Goal: Task Accomplishment & Management: Use online tool/utility

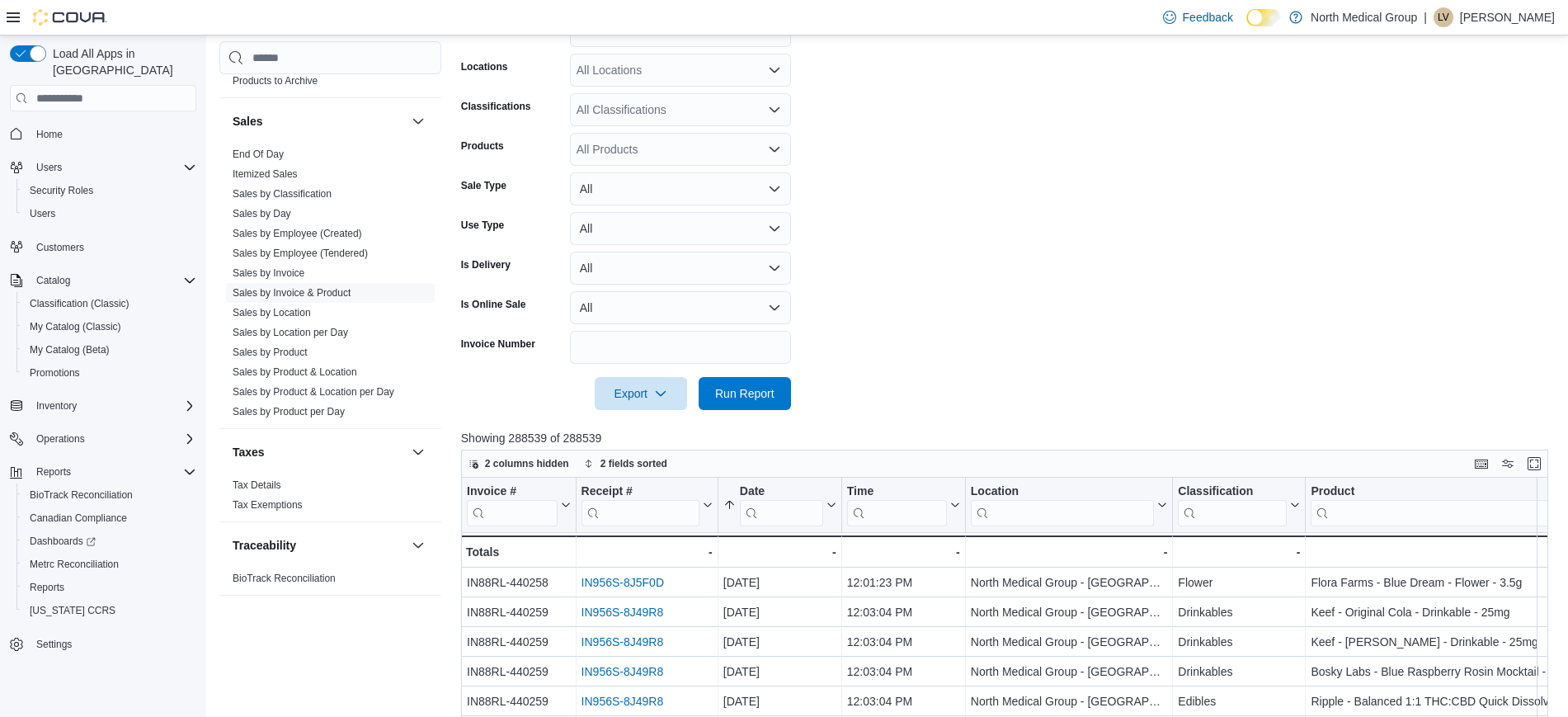
scroll to position [416, 0]
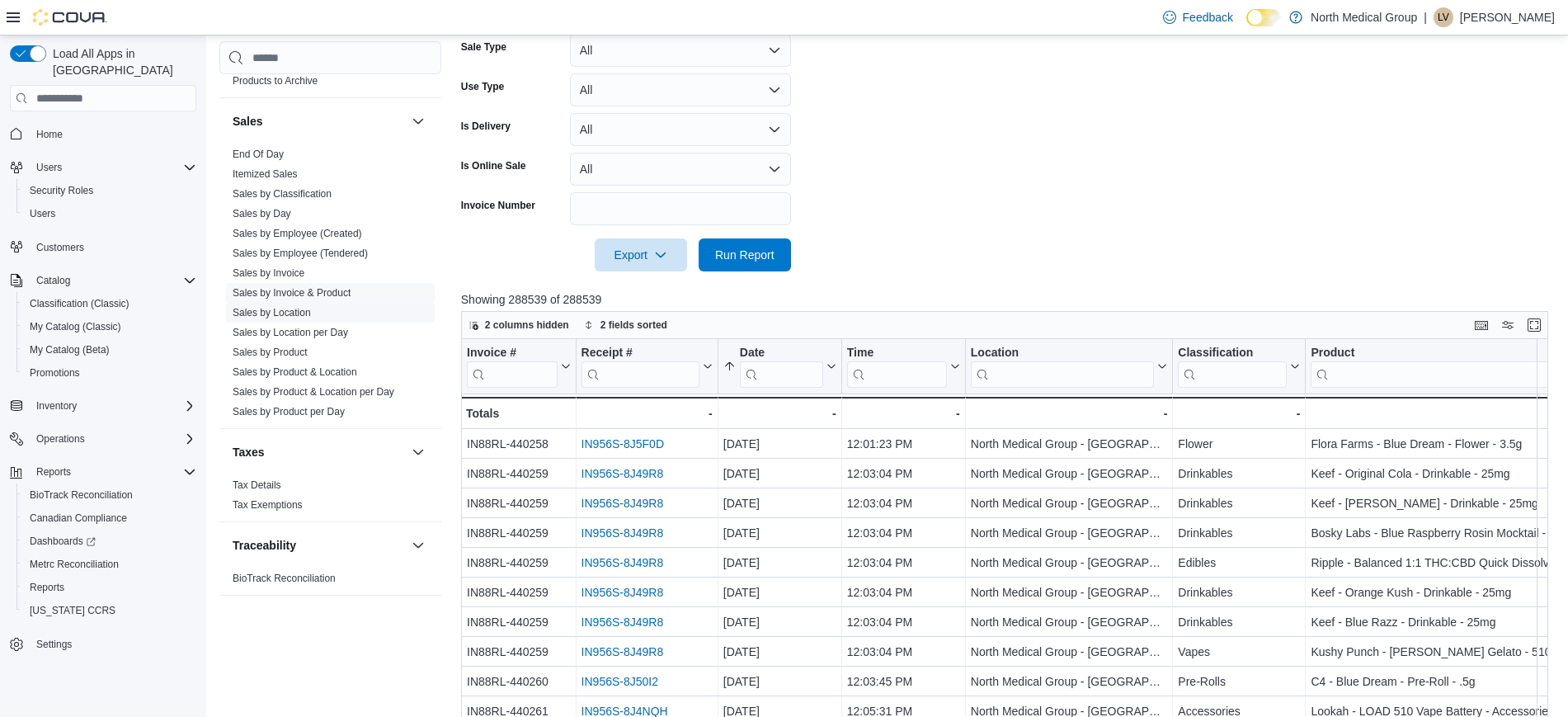
click at [380, 393] on link "Sales by Product & Location per Day" at bounding box center [313, 392] width 162 height 12
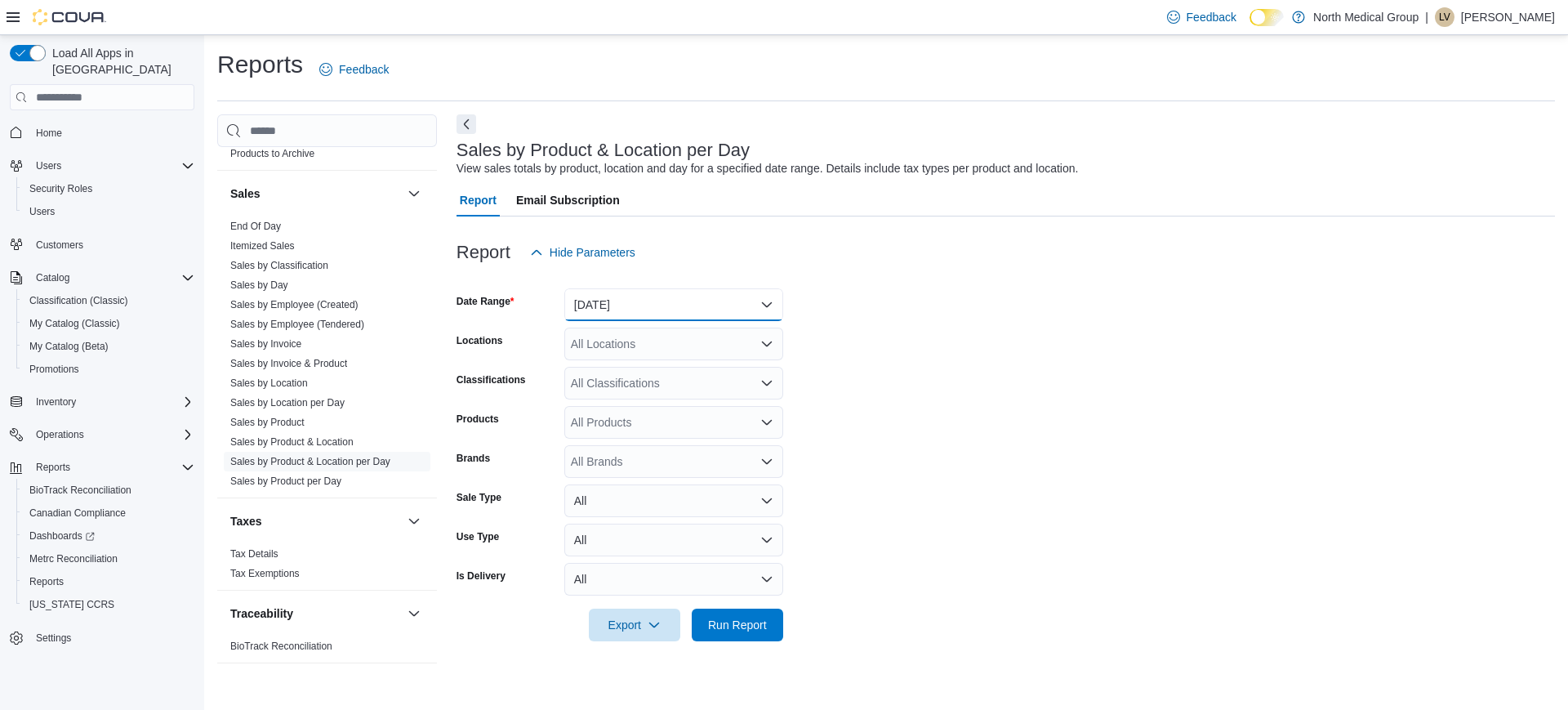
click at [757, 299] on button "[DATE]" at bounding box center [673, 304] width 219 height 32
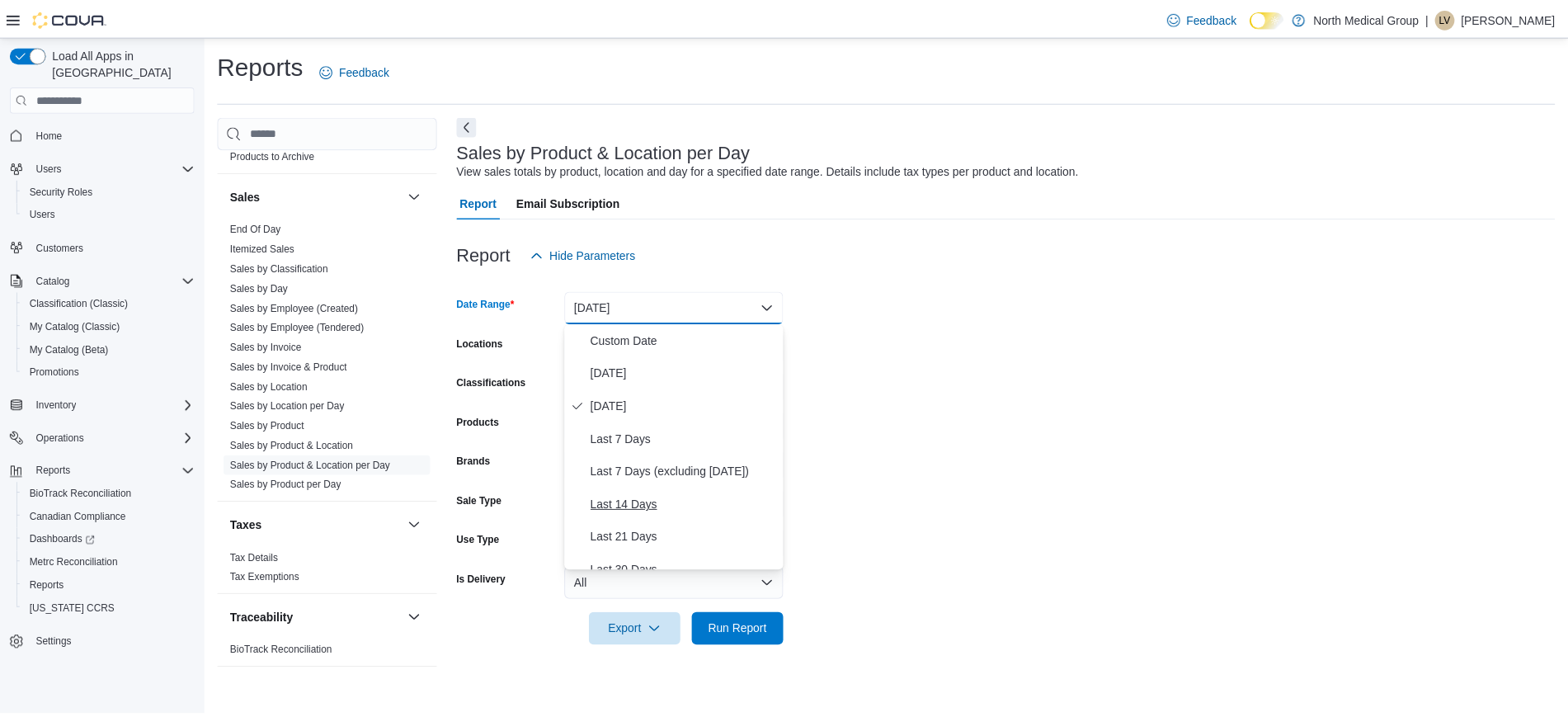
scroll to position [103, 0]
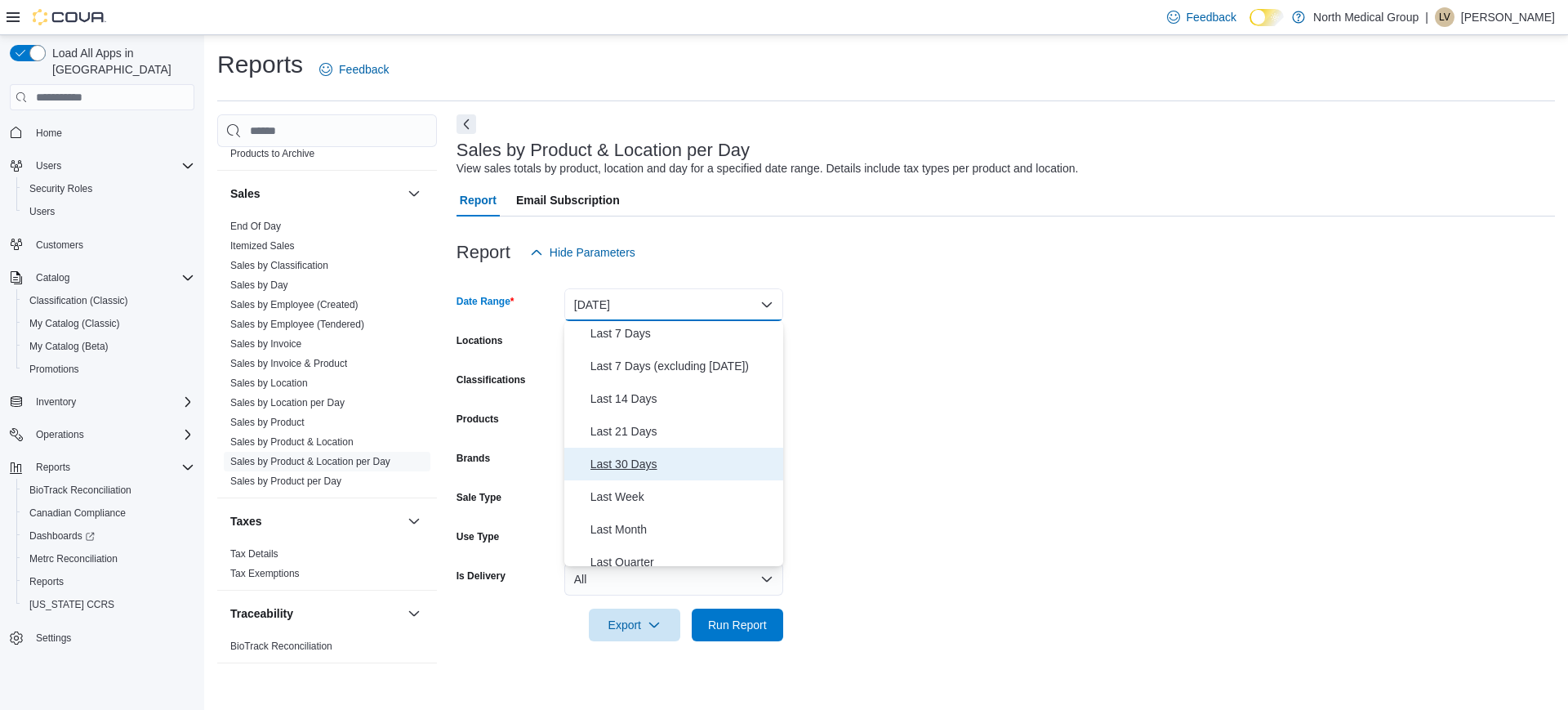
click at [699, 465] on span "Last 30 Days" at bounding box center [683, 464] width 186 height 20
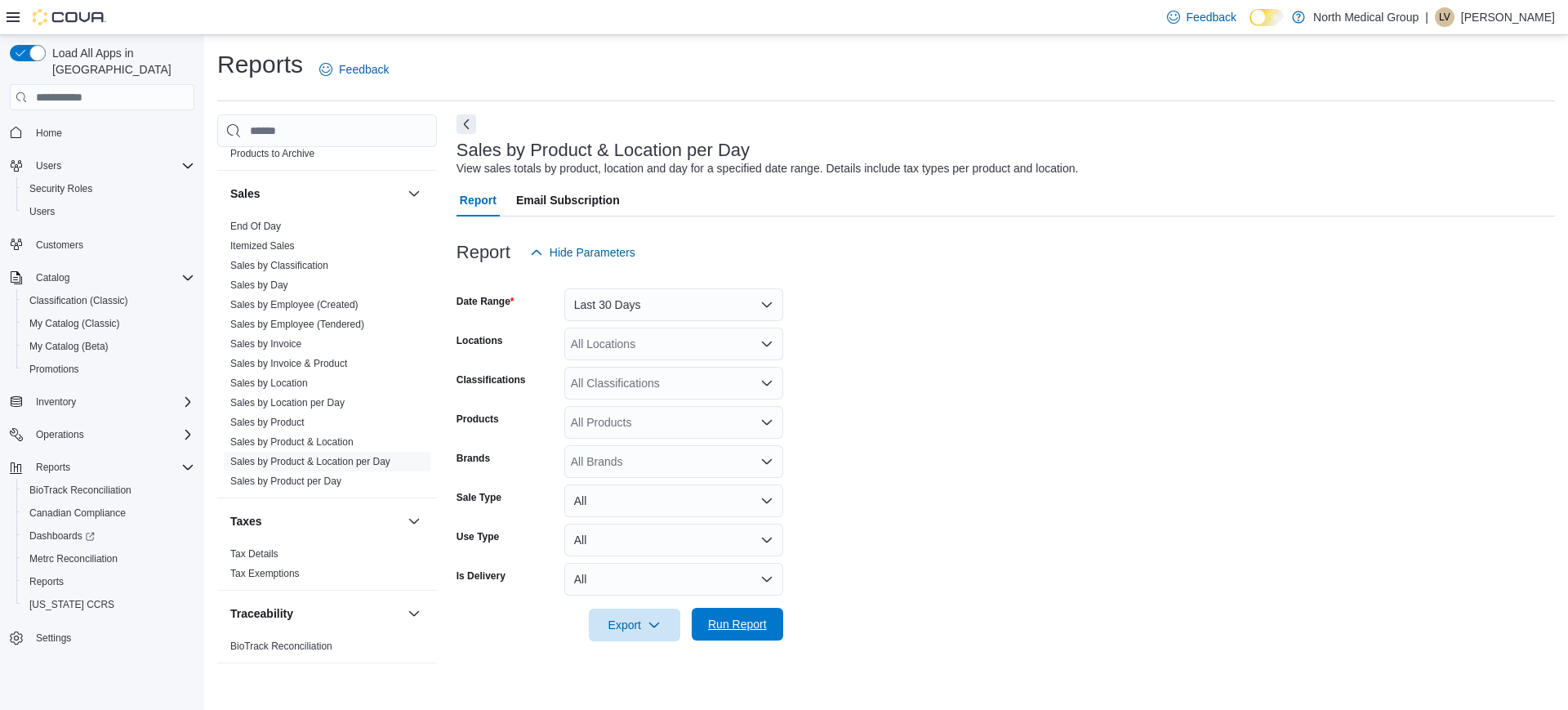
click at [754, 629] on span "Run Report" at bounding box center [737, 623] width 59 height 17
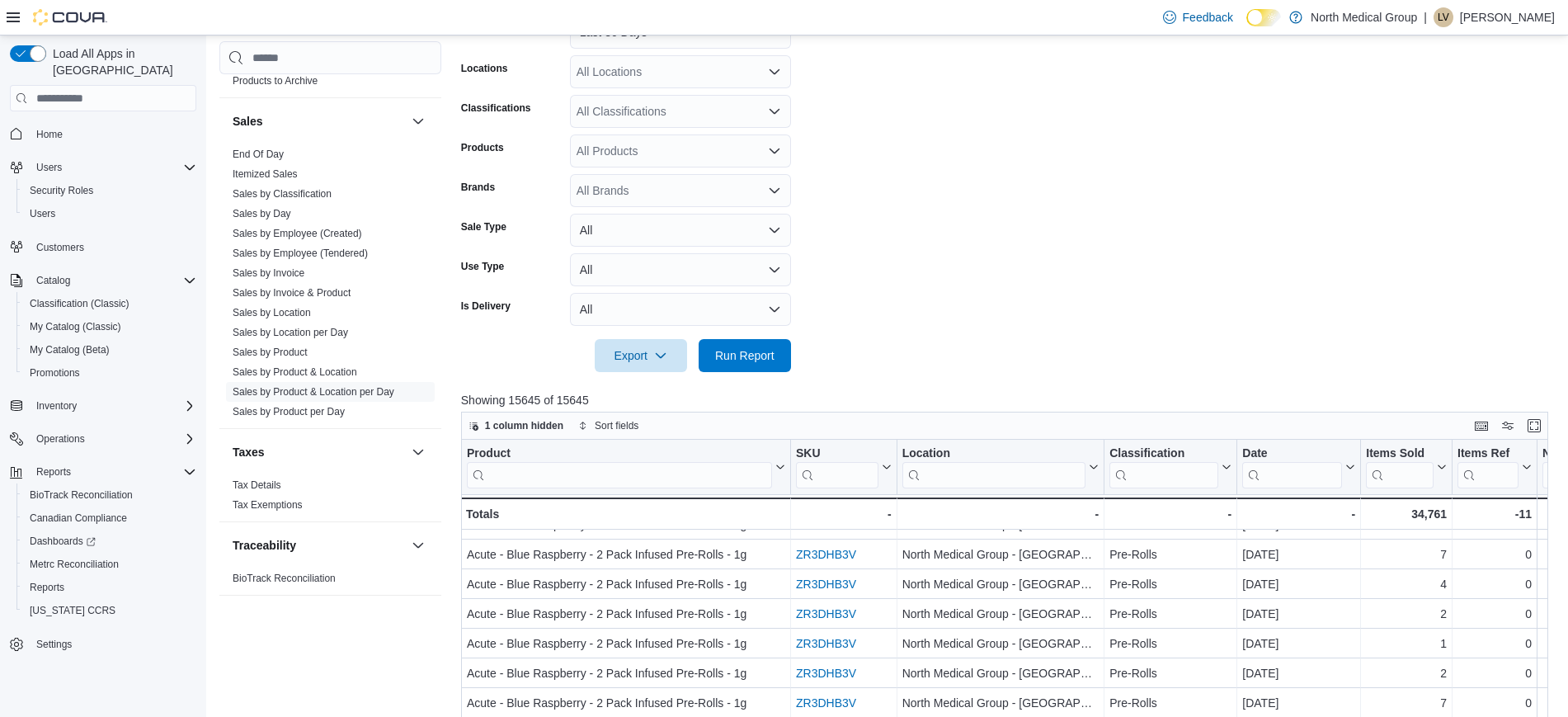
scroll to position [248, 0]
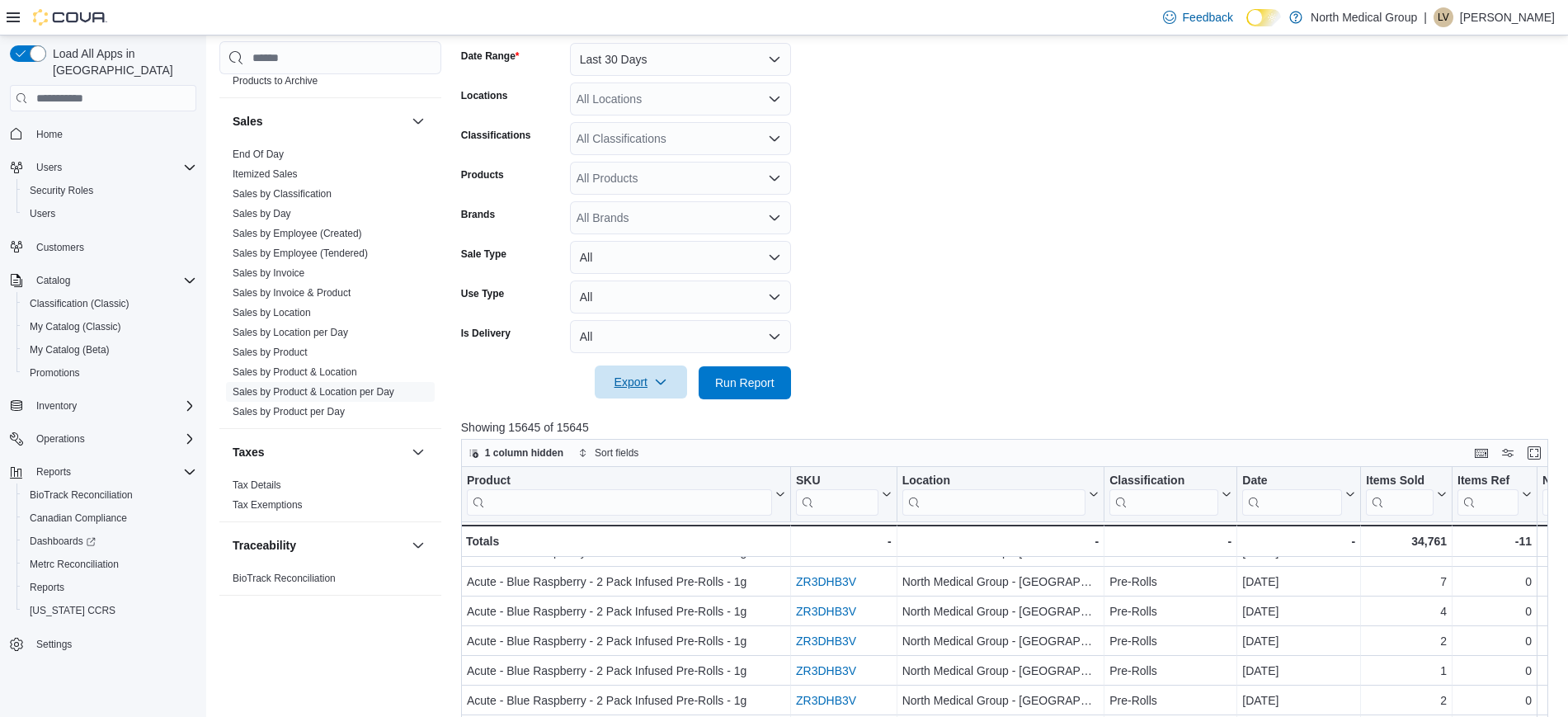
click at [614, 387] on span "Export" at bounding box center [641, 381] width 72 height 33
click at [668, 416] on span "Export to Excel" at bounding box center [642, 415] width 74 height 13
click at [1205, 185] on form "Date Range Last 30 Days Locations All Locations Classifications All Classificat…" at bounding box center [1010, 211] width 1098 height 376
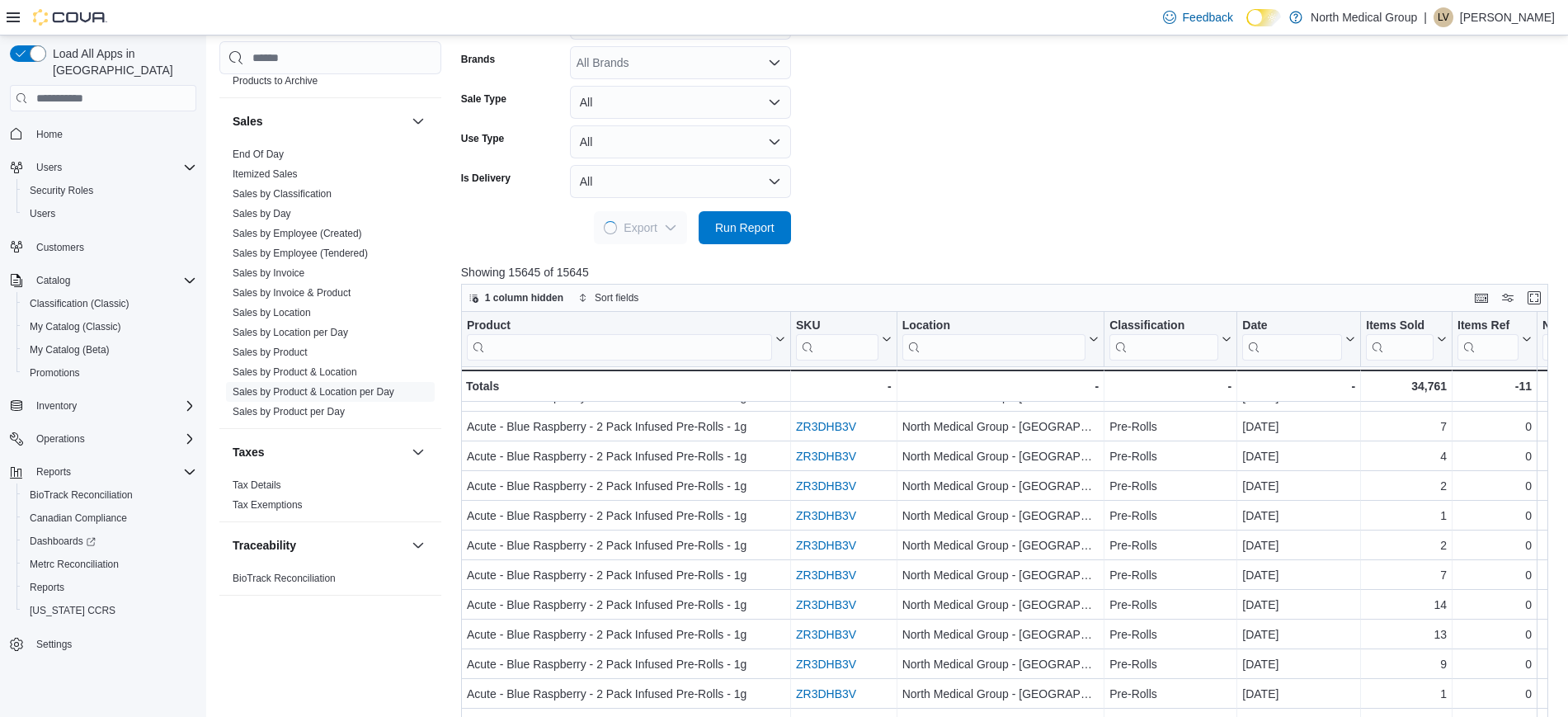
scroll to position [455, 0]
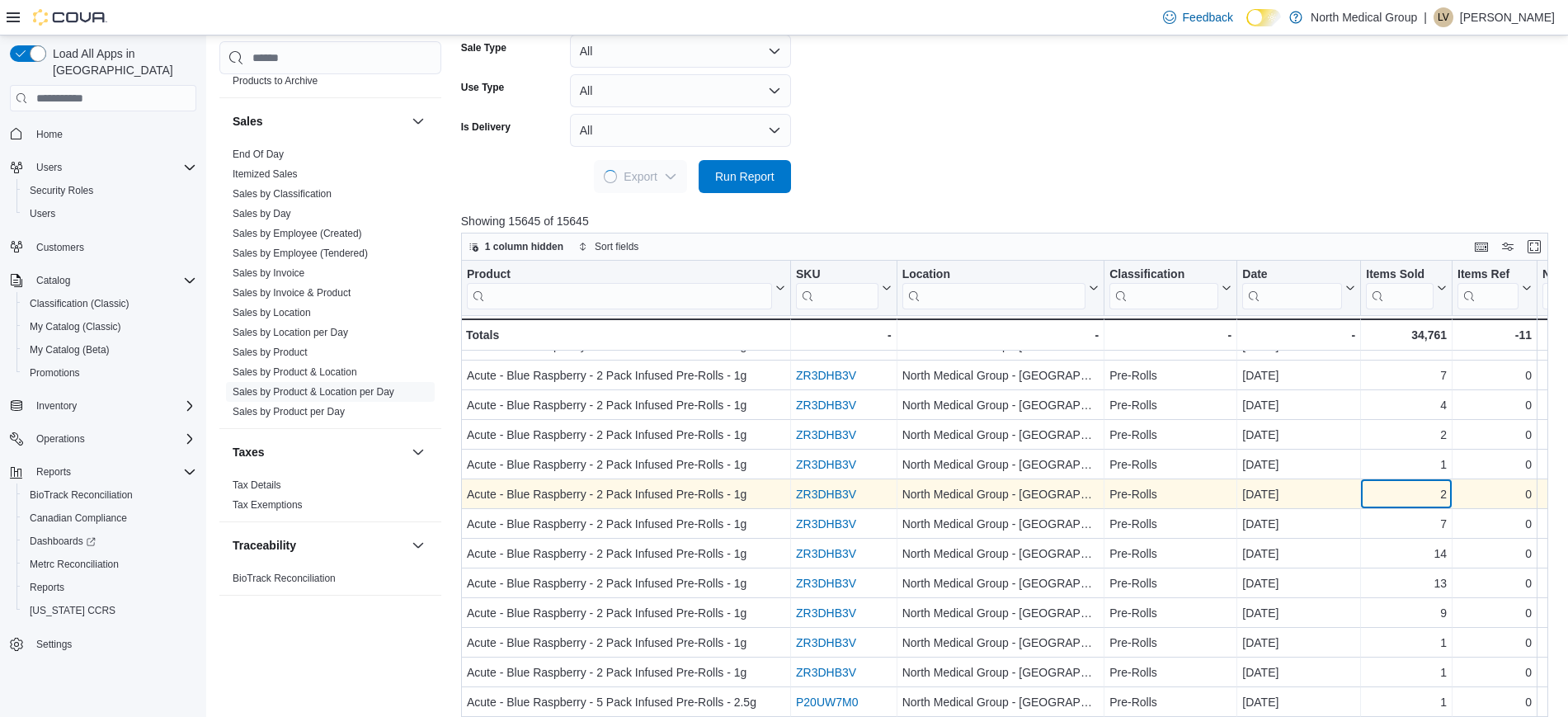
drag, startPoint x: 1400, startPoint y: 476, endPoint x: 1482, endPoint y: 480, distance: 82.1
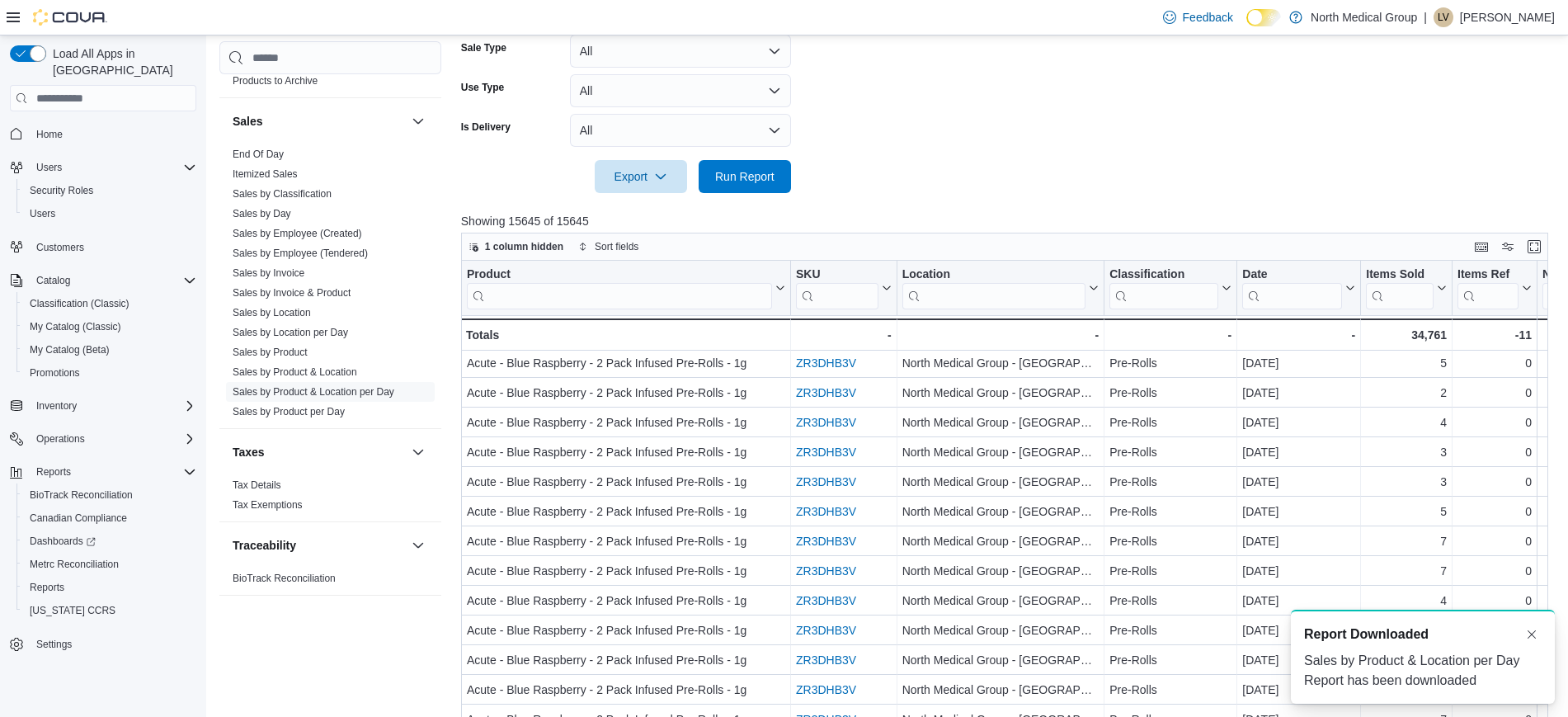
scroll to position [0, 0]
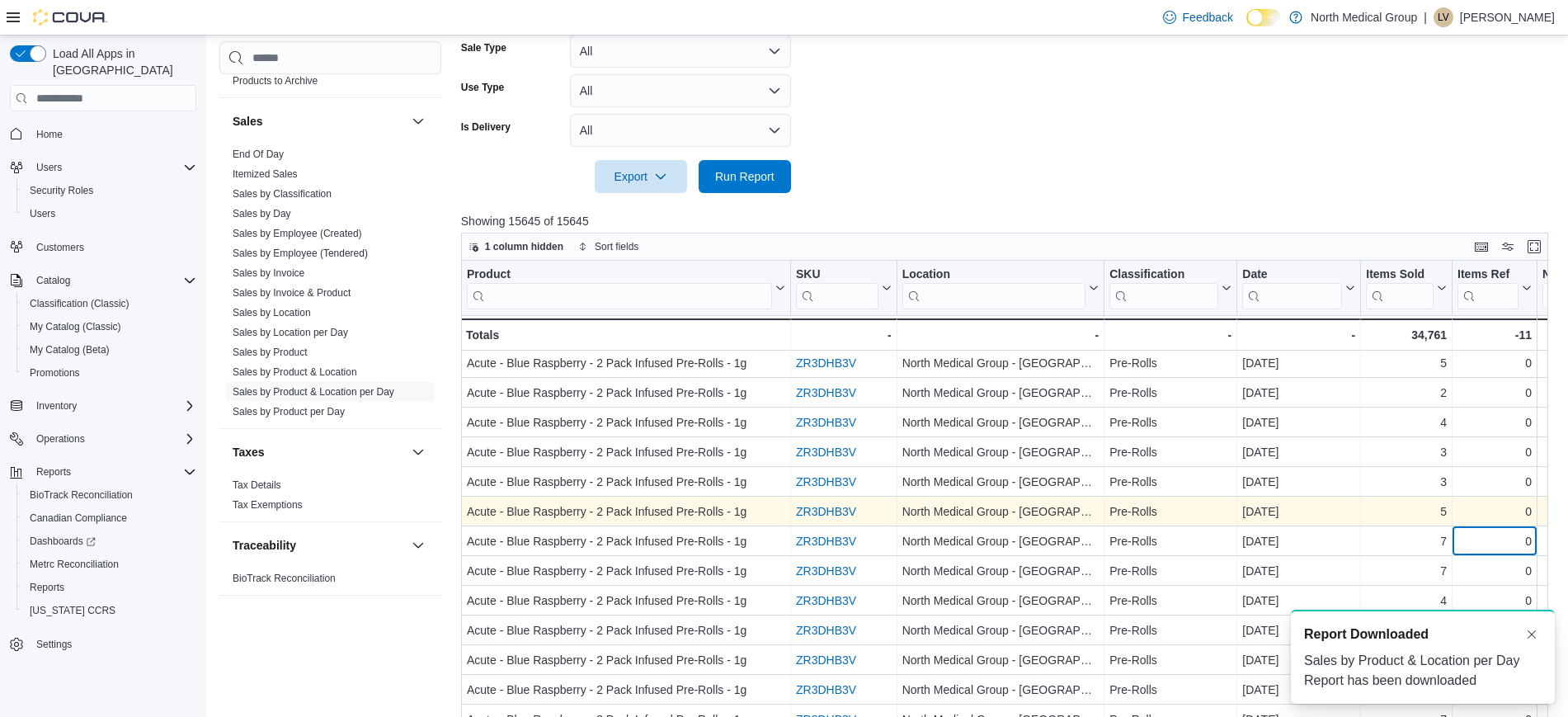
drag, startPoint x: 1471, startPoint y: 529, endPoint x: 1531, endPoint y: 522, distance: 60.4
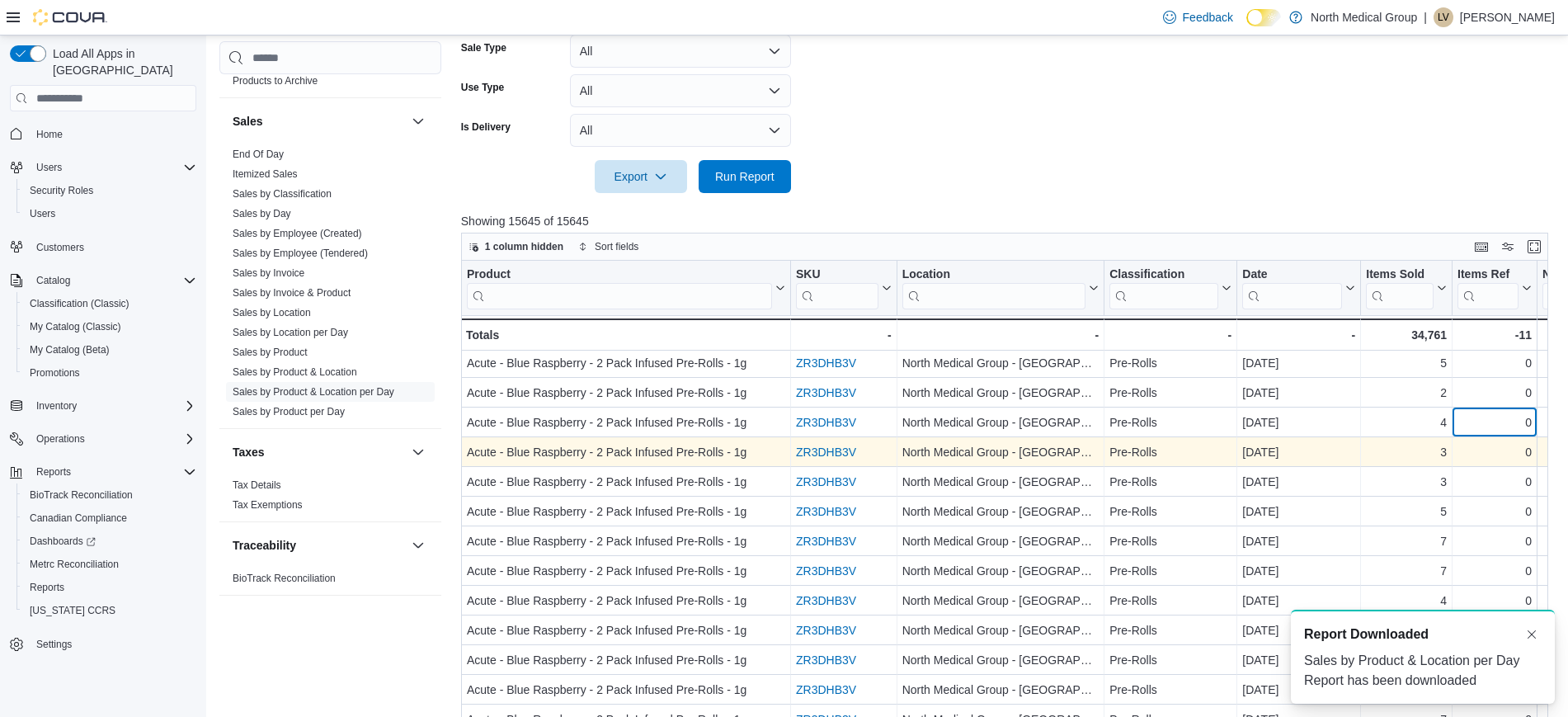
drag, startPoint x: 1457, startPoint y: 436, endPoint x: 1508, endPoint y: 441, distance: 51.2
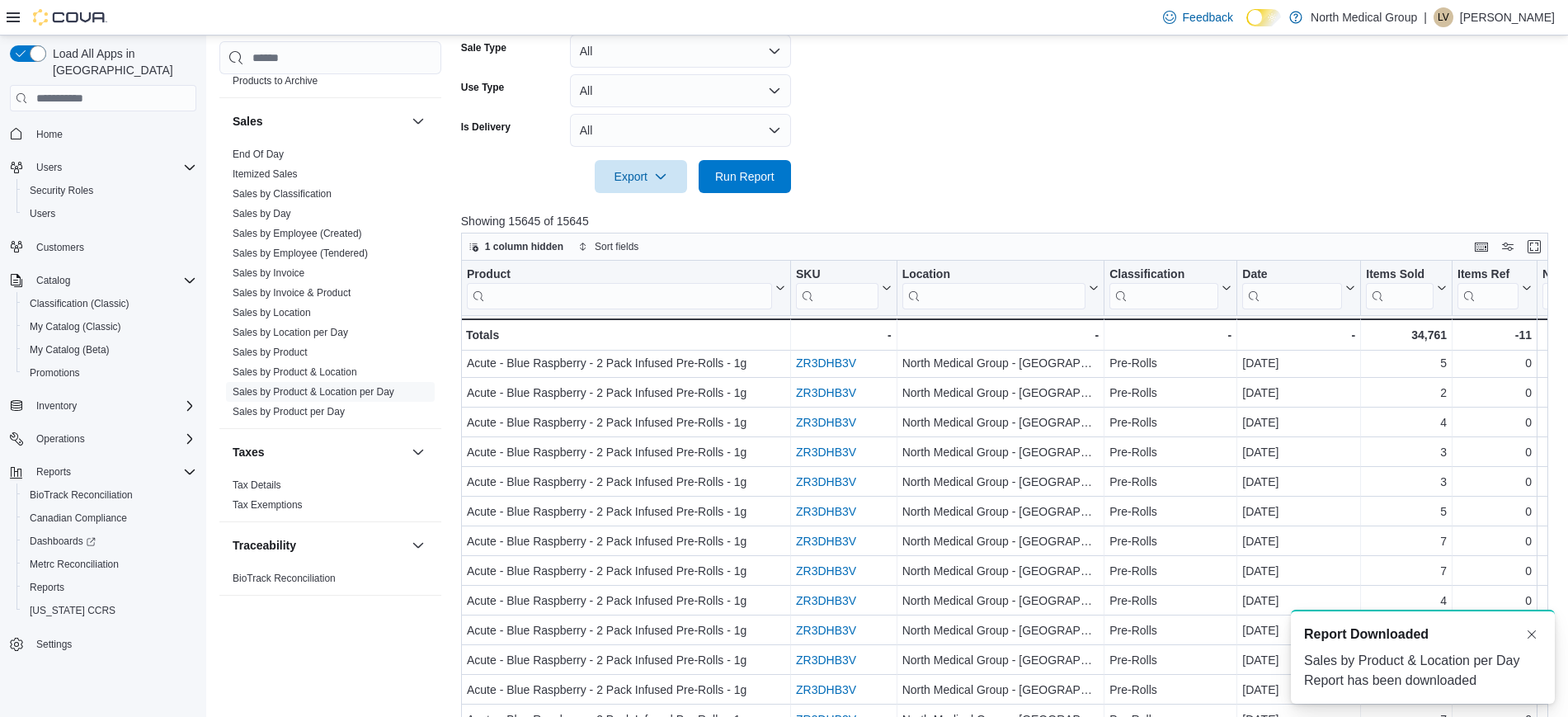
click at [1012, 123] on form "Date Range Last 30 Days Locations All Locations Classifications All Classificat…" at bounding box center [1010, 5] width 1098 height 376
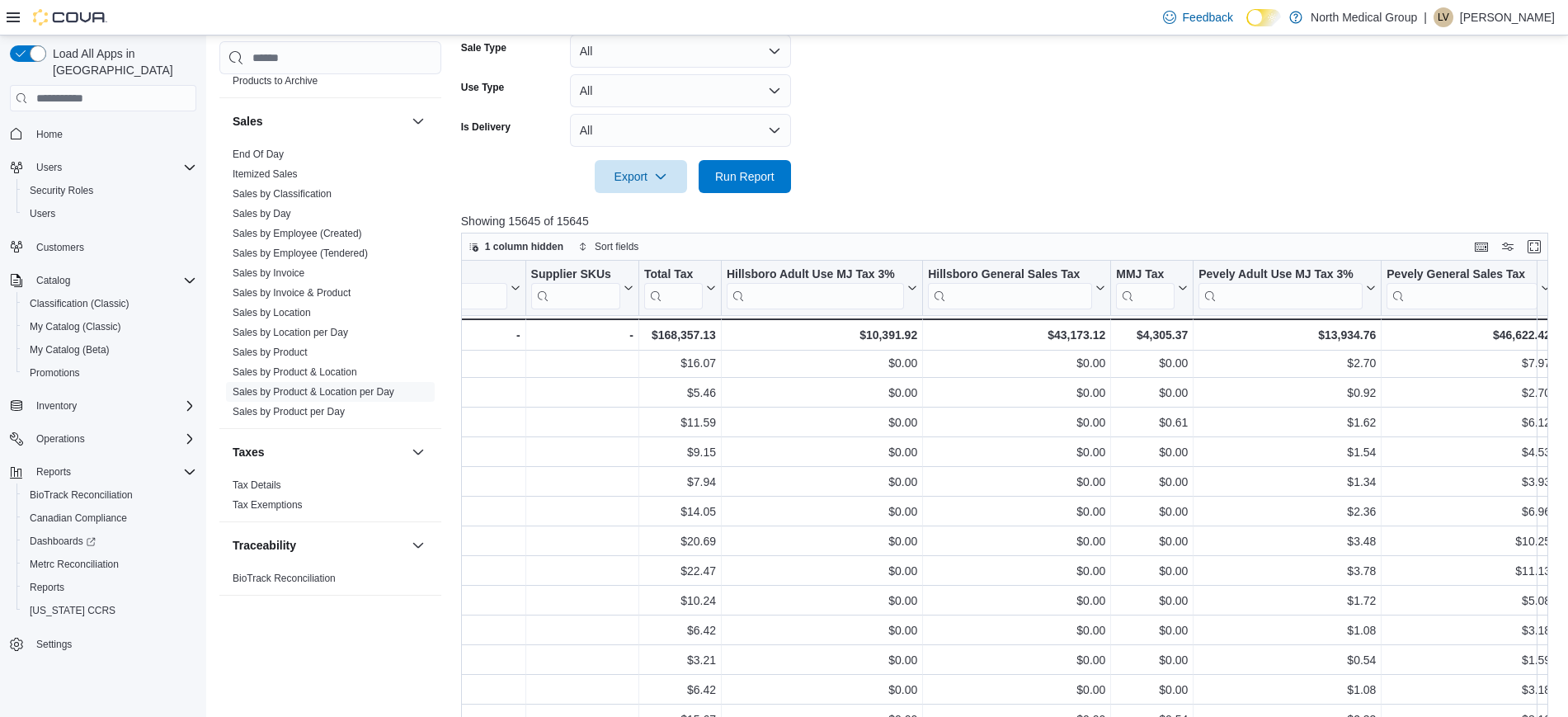
scroll to position [864, 2946]
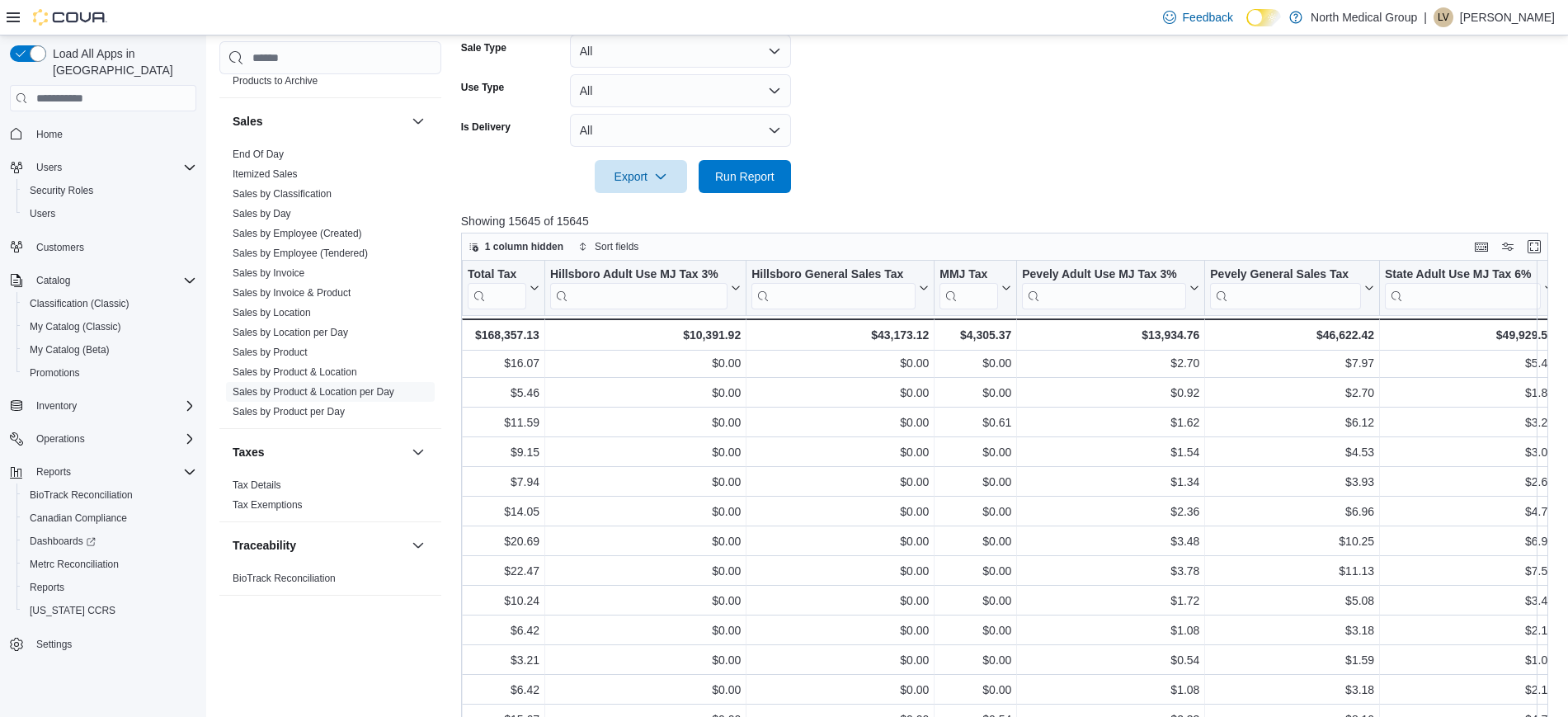
drag, startPoint x: 968, startPoint y: 247, endPoint x: 1029, endPoint y: 255, distance: 61.5
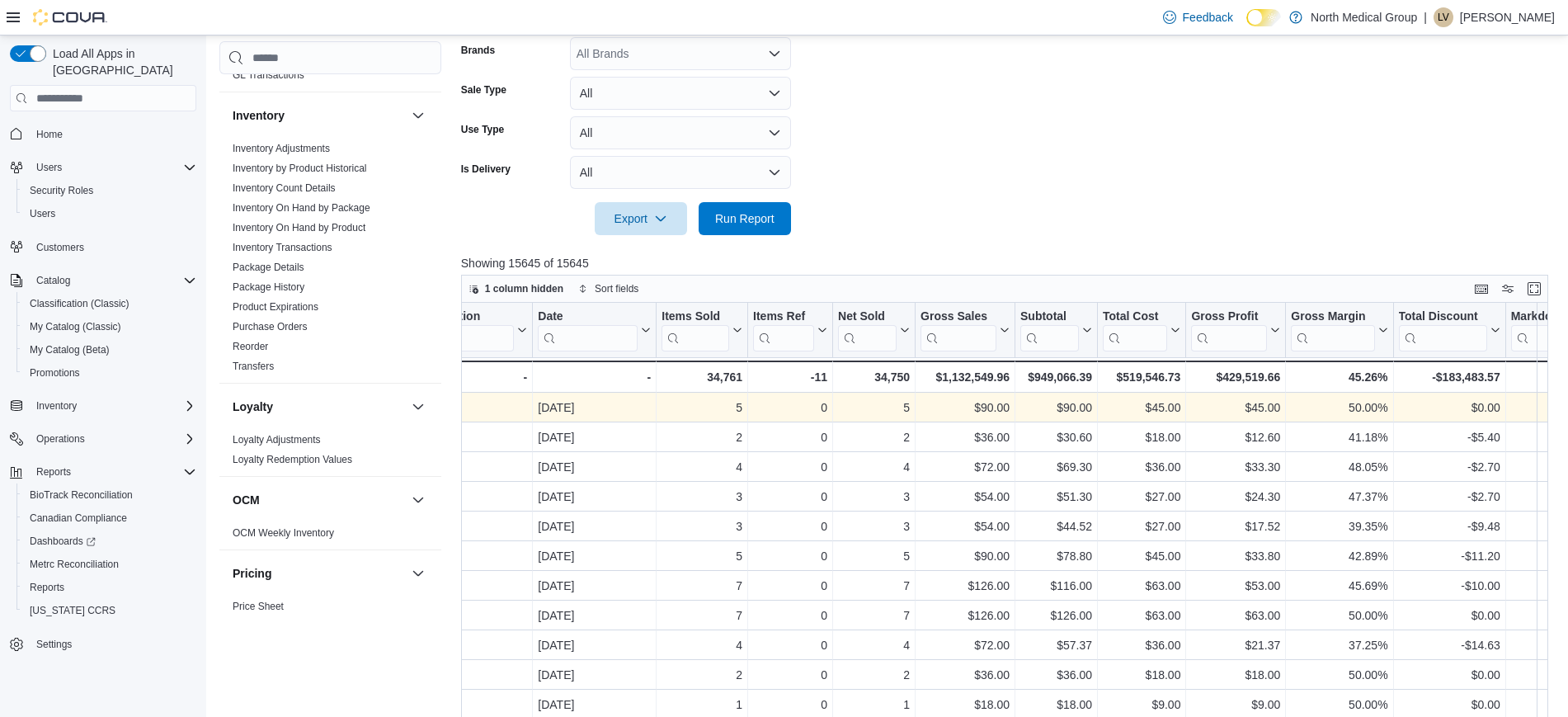
scroll to position [861, 0]
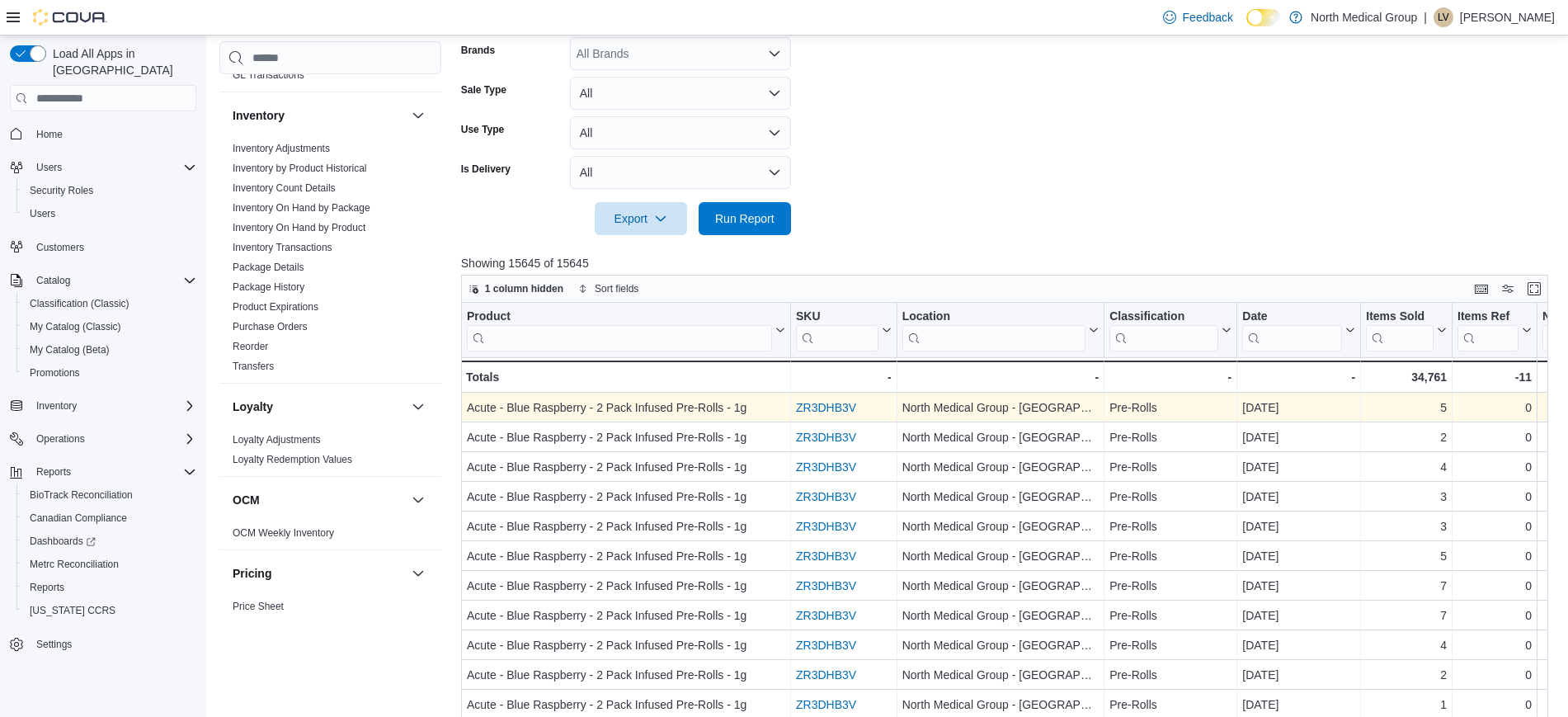
drag, startPoint x: 1177, startPoint y: 404, endPoint x: 969, endPoint y: 418, distance: 208.5
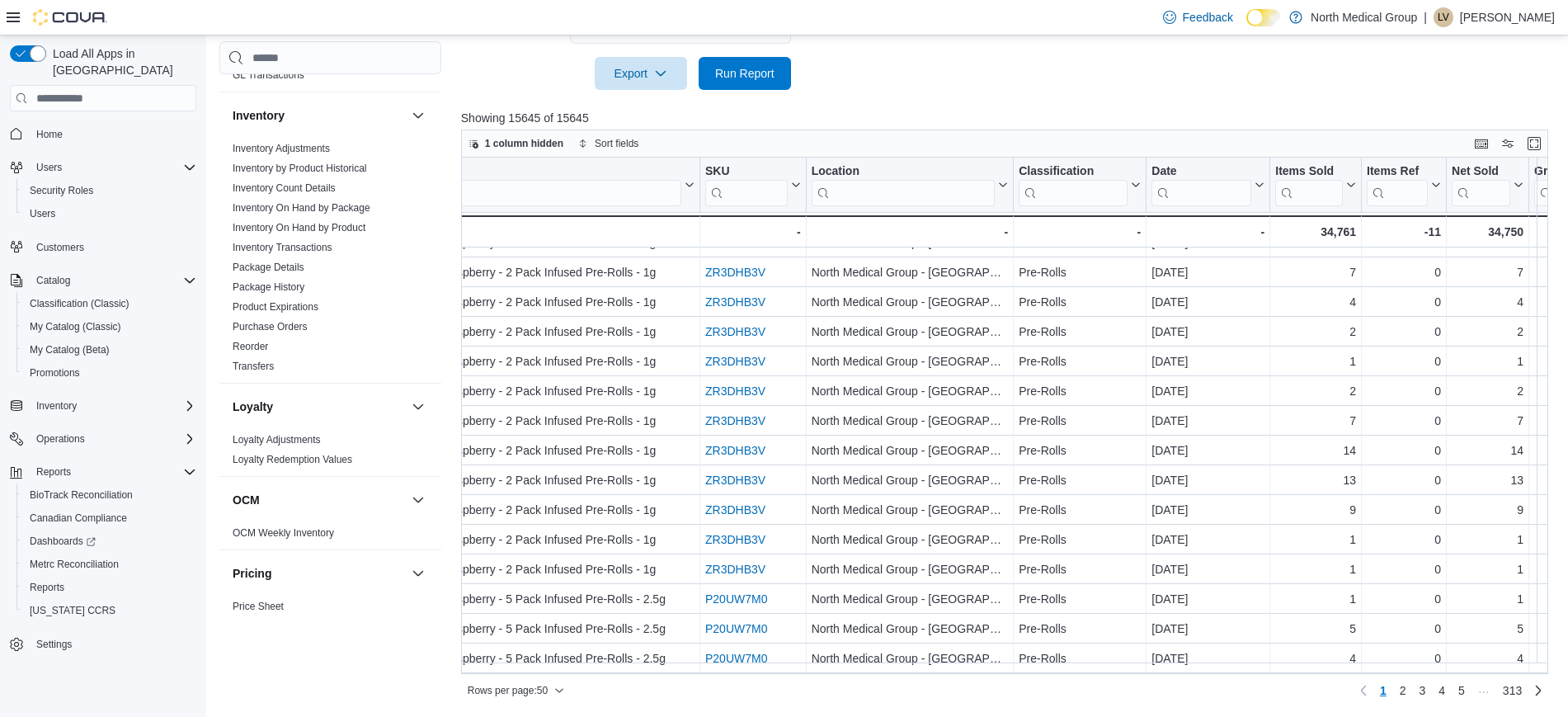
scroll to position [1070, 0]
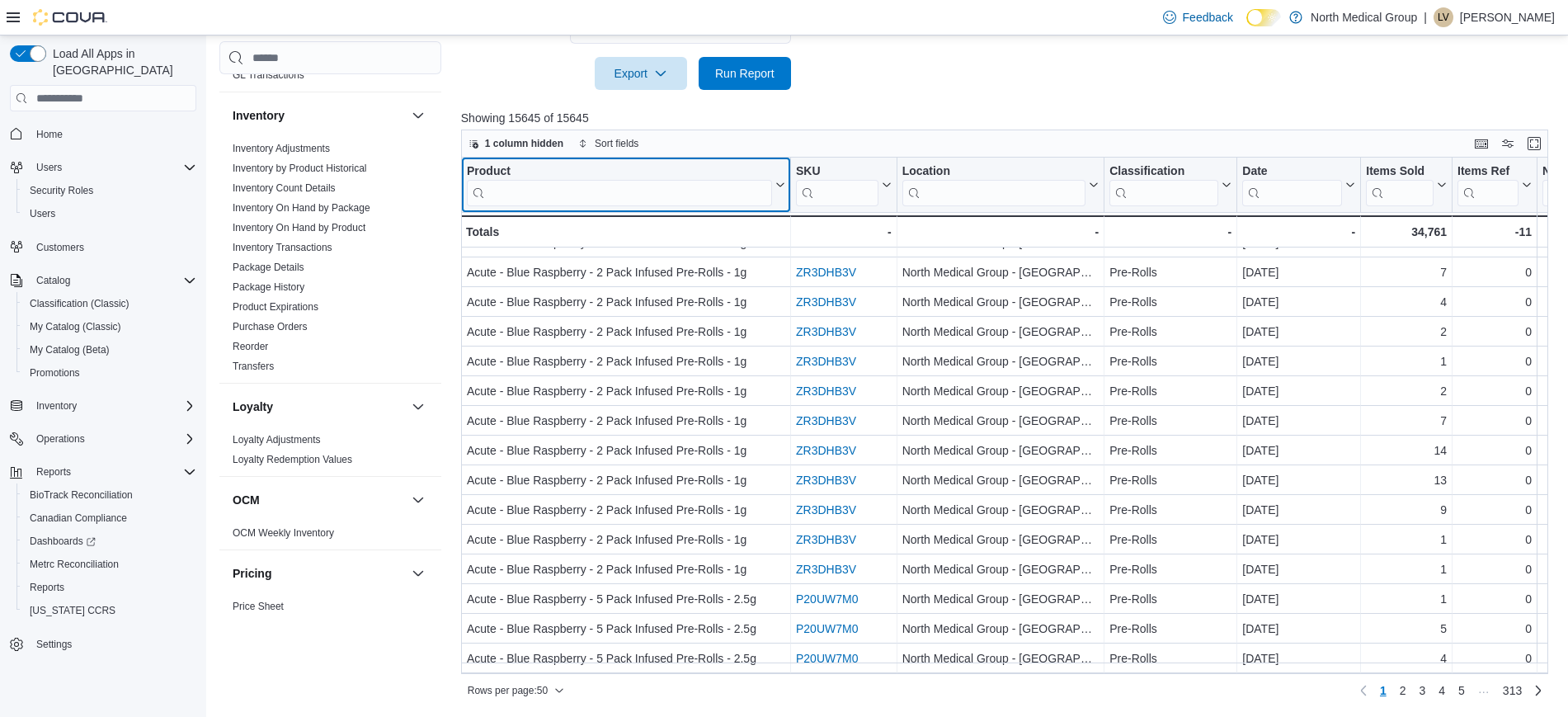
click at [616, 193] on input "search" at bounding box center [619, 193] width 305 height 27
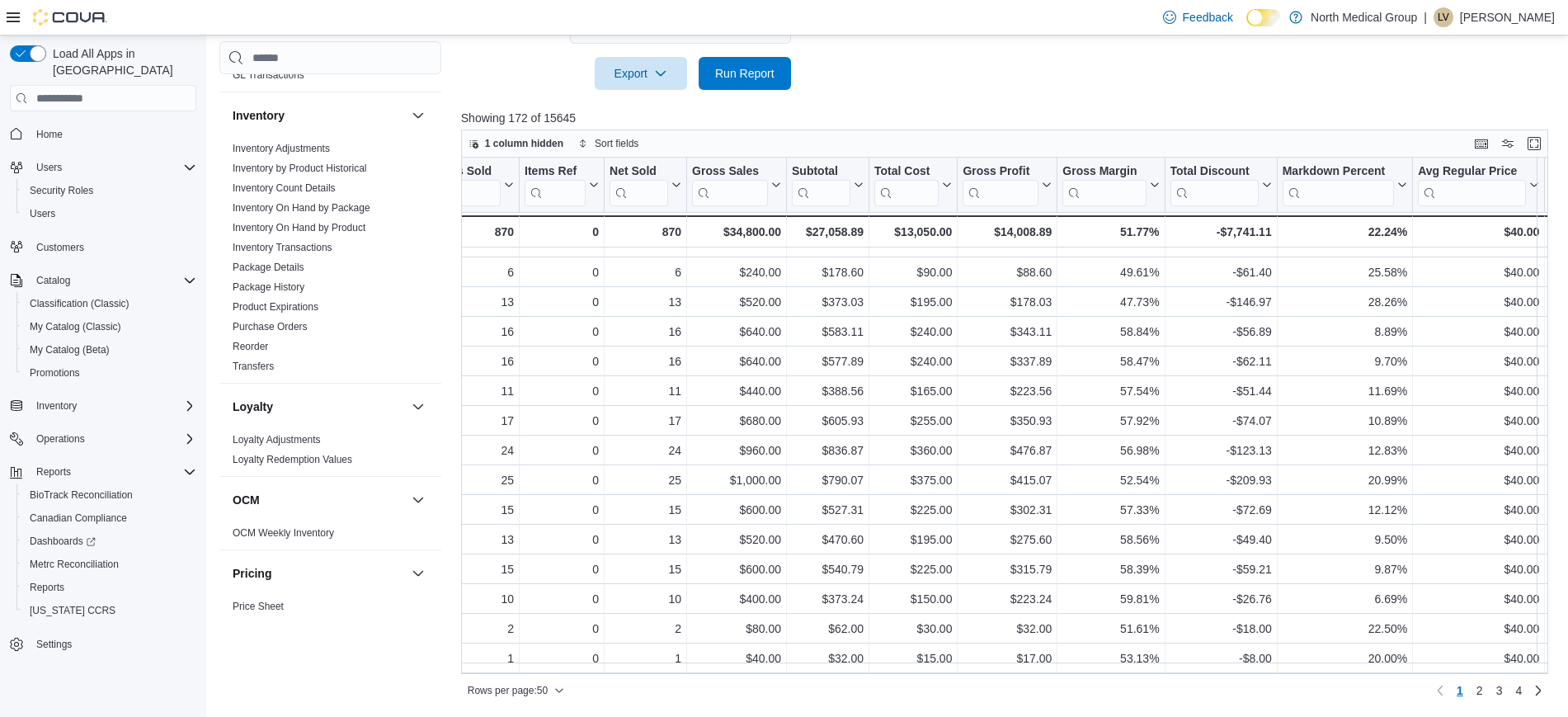
scroll to position [1070, 936]
click at [1483, 694] on span "2" at bounding box center [1480, 690] width 7 height 17
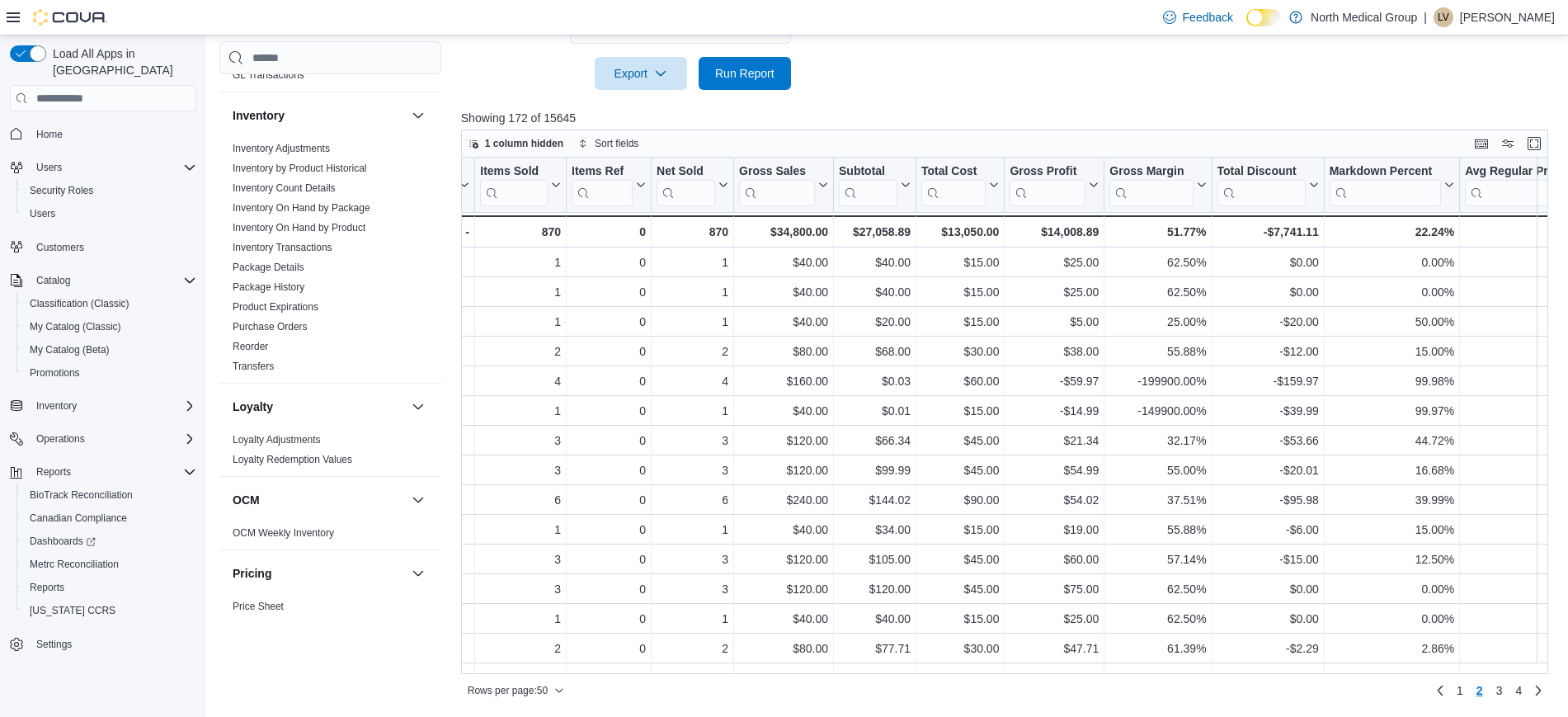
scroll to position [0, 867]
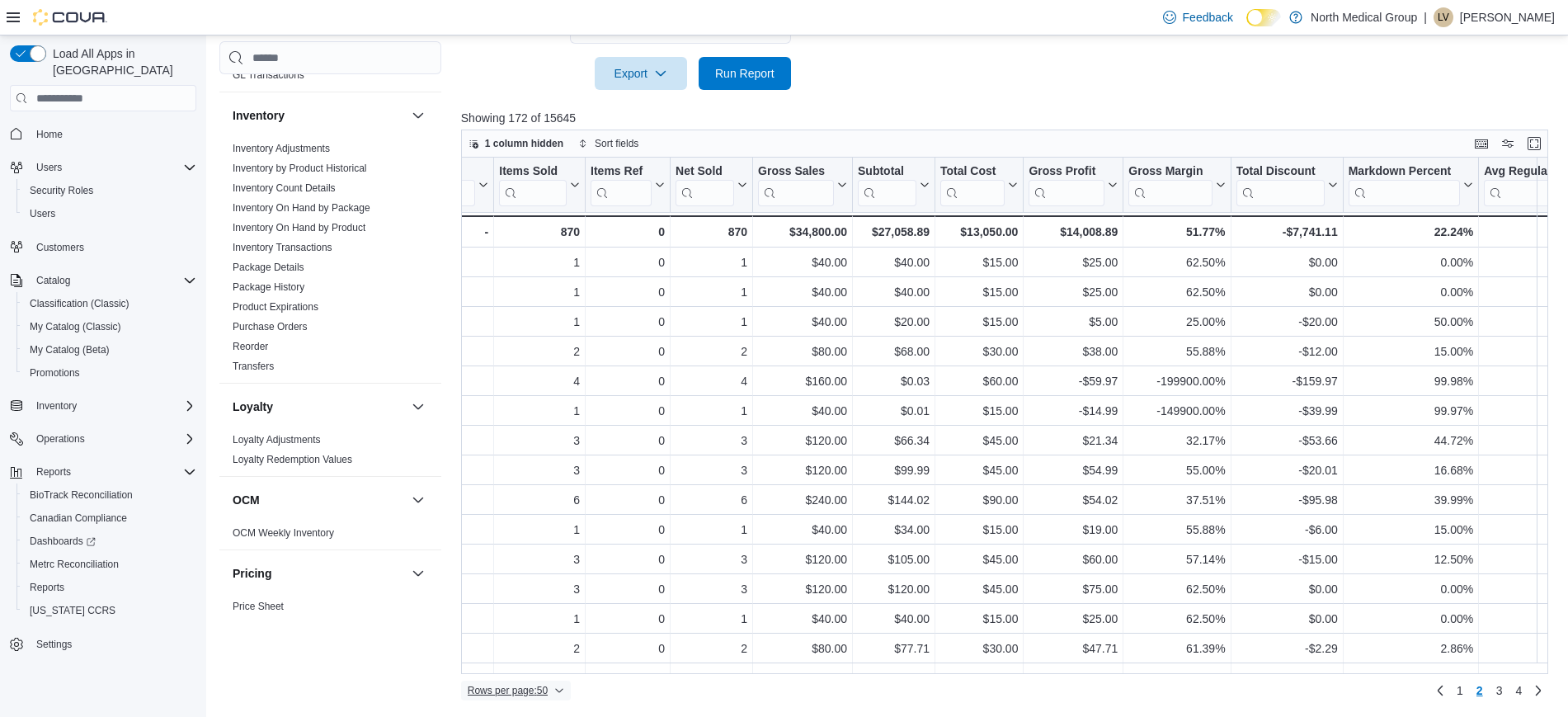
click at [543, 694] on span "Rows per page : 50" at bounding box center [507, 690] width 80 height 13
click at [533, 656] on span "100 rows" at bounding box center [536, 656] width 53 height 13
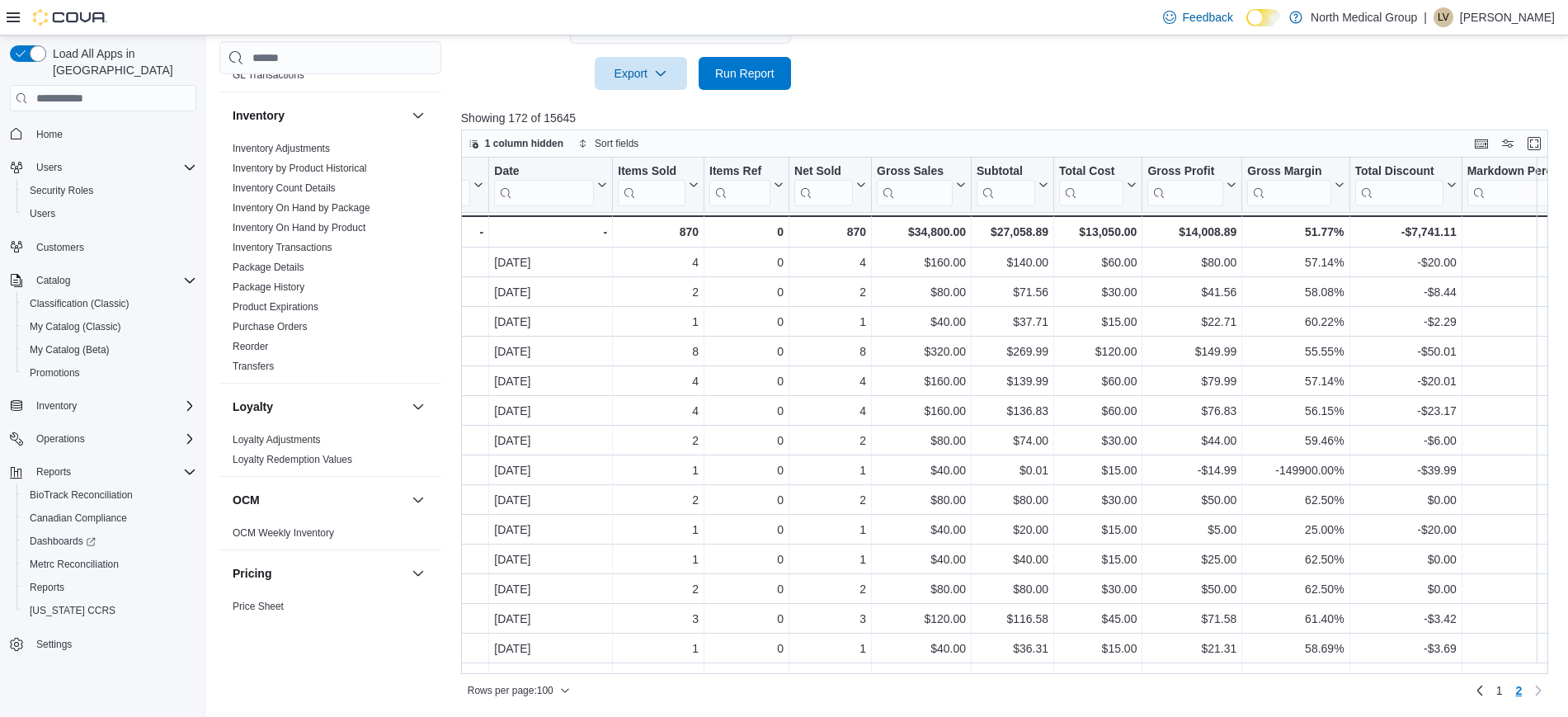
scroll to position [0, 710]
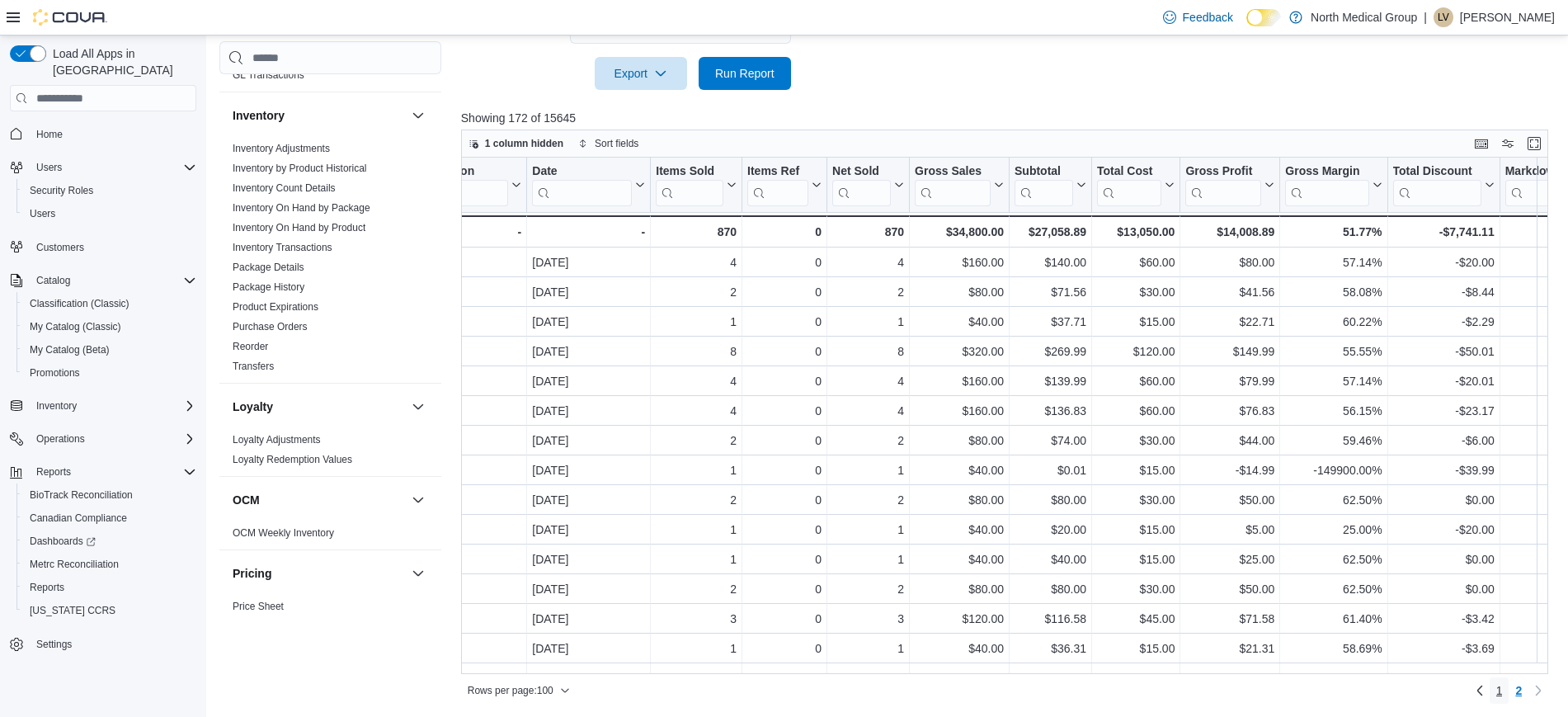
click at [1502, 689] on span "1" at bounding box center [1499, 690] width 7 height 17
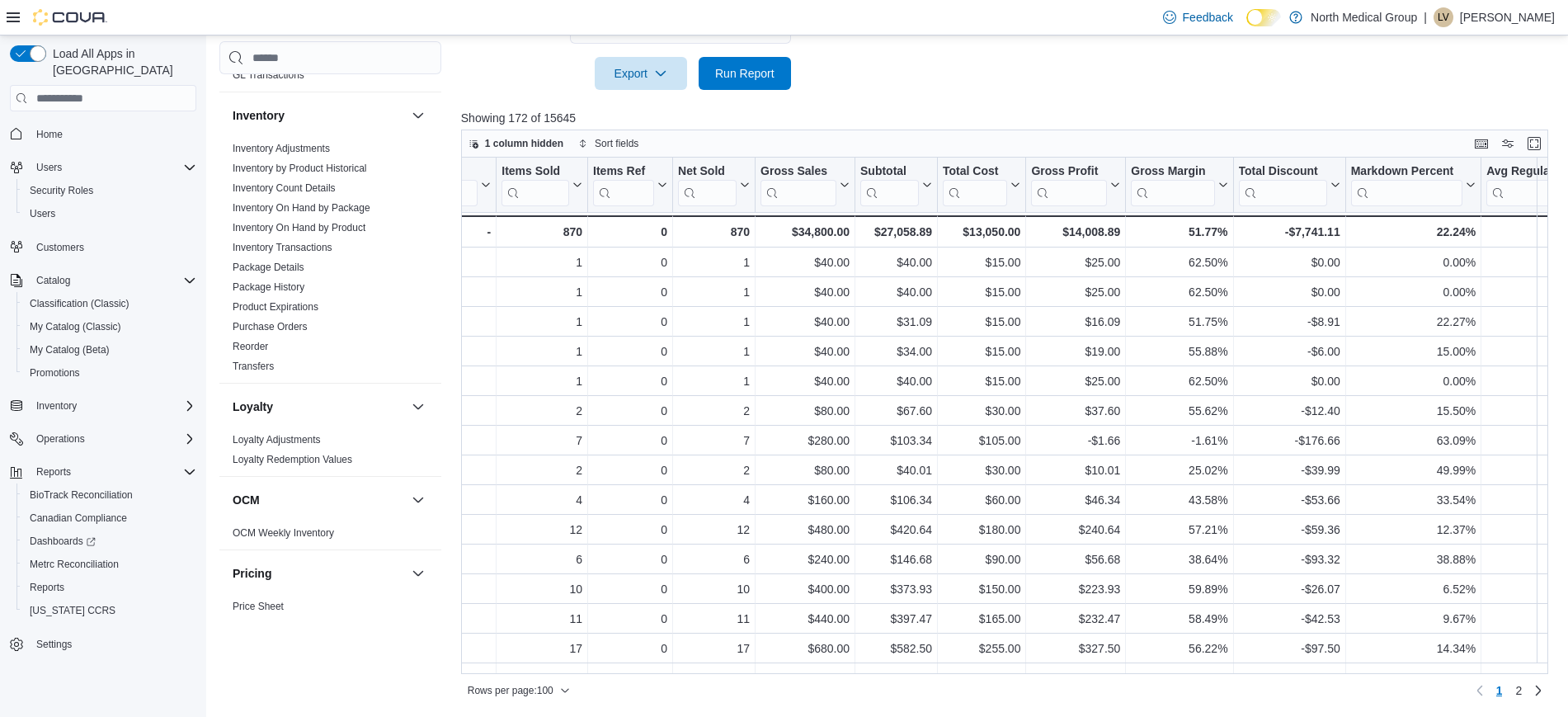
scroll to position [0, 861]
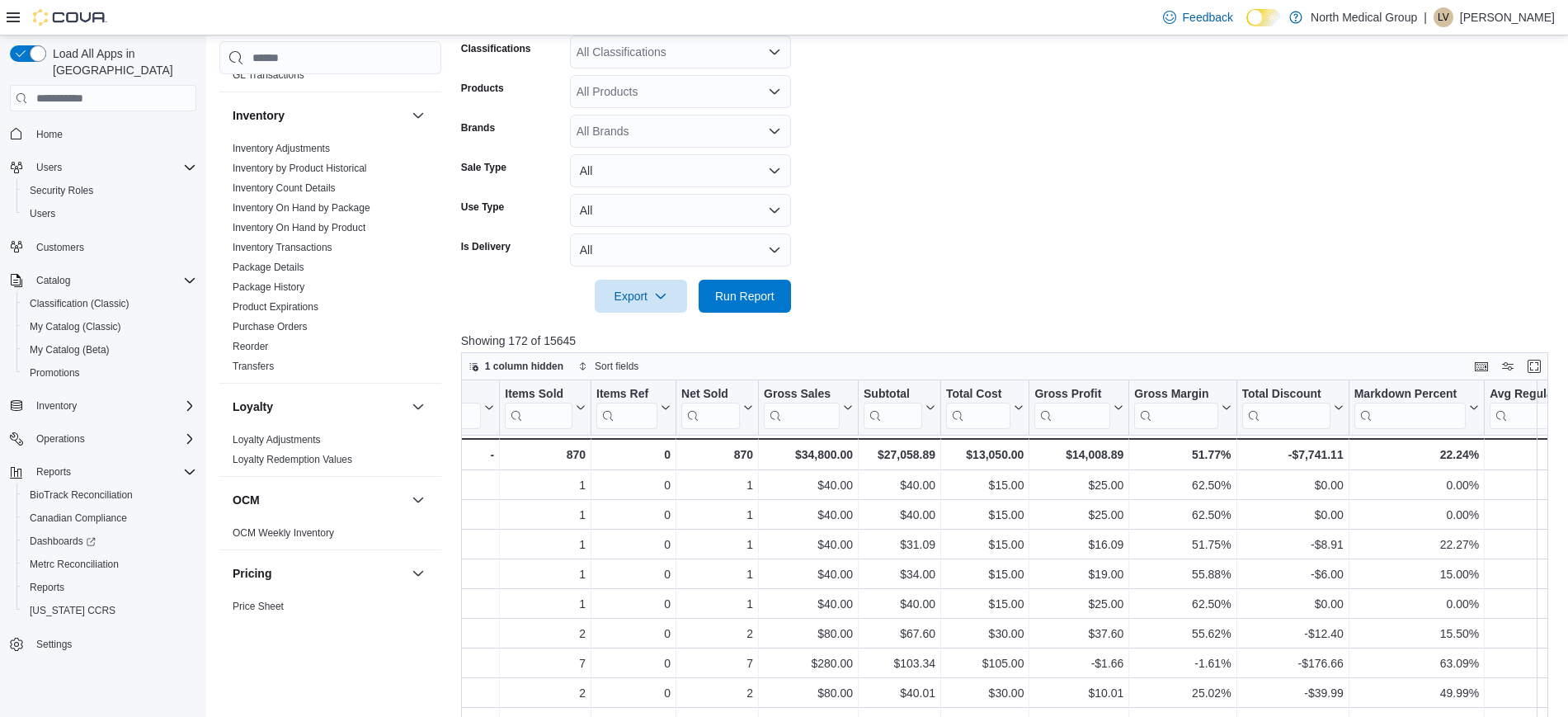
scroll to position [309, 0]
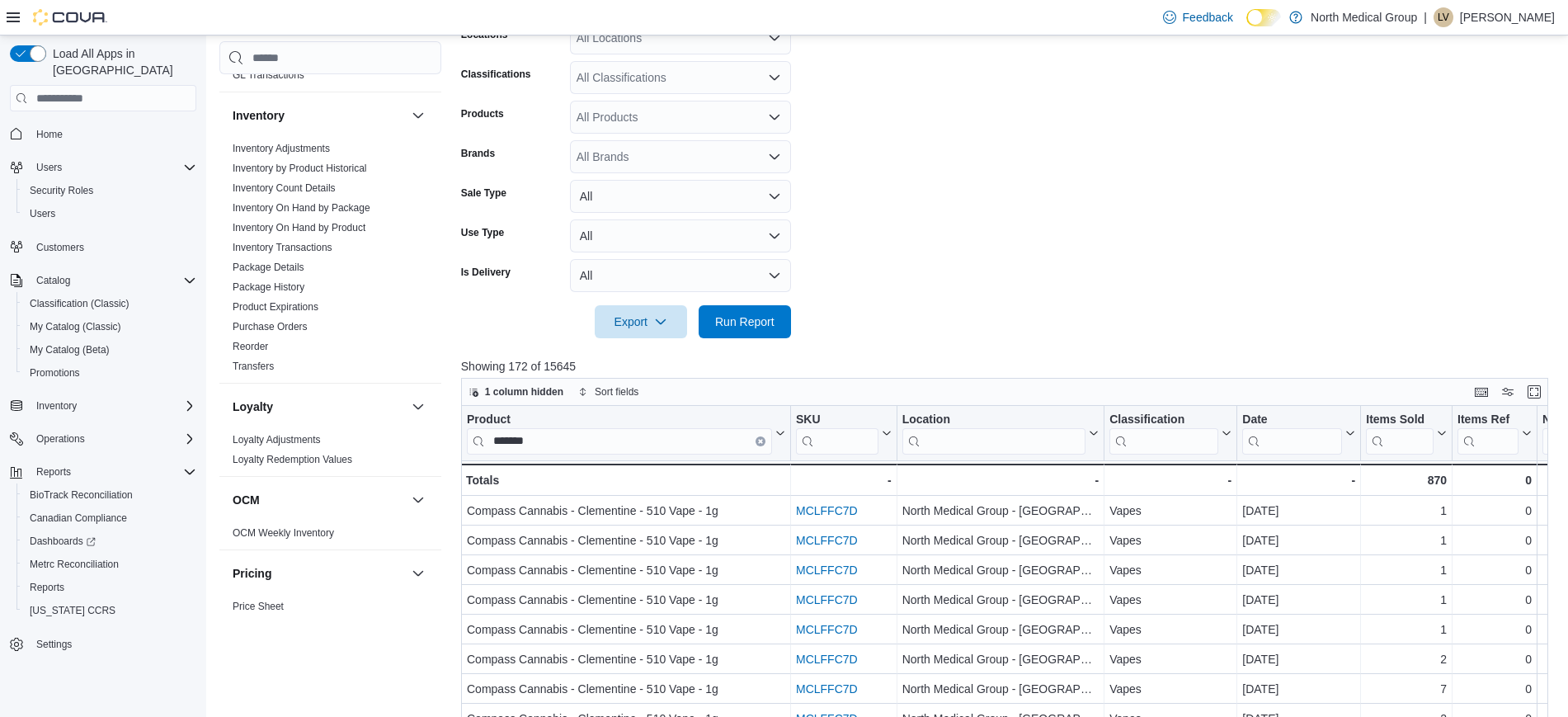
drag, startPoint x: 752, startPoint y: 438, endPoint x: 641, endPoint y: 450, distance: 111.6
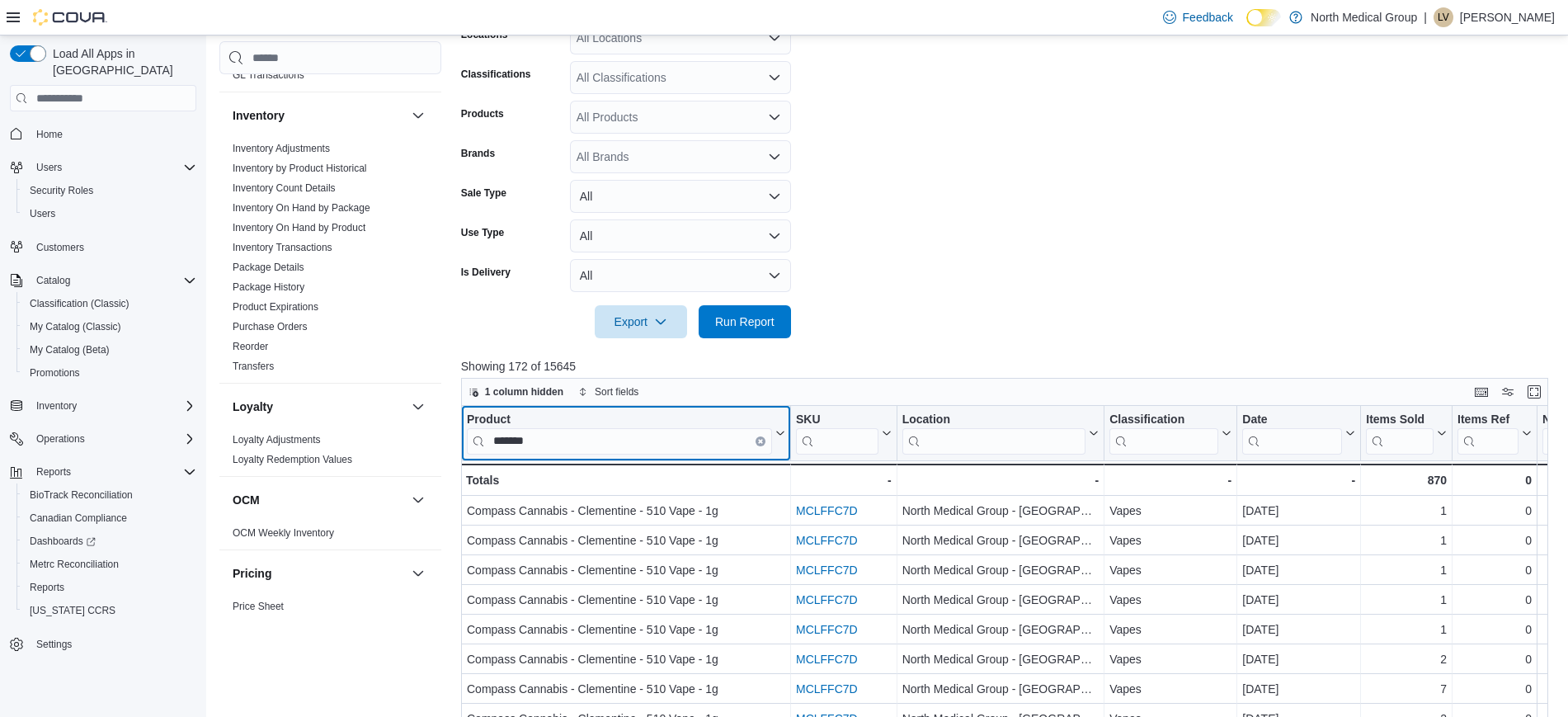
scroll to position [0, 0]
click at [628, 435] on input "*******" at bounding box center [619, 441] width 305 height 27
drag, startPoint x: 628, startPoint y: 435, endPoint x: 390, endPoint y: 436, distance: 238.0
click at [390, 436] on div "Cash Management Cash Management Cash Out Details Compliance OCS Transaction Sub…" at bounding box center [890, 378] width 1341 height 1145
type input "*****"
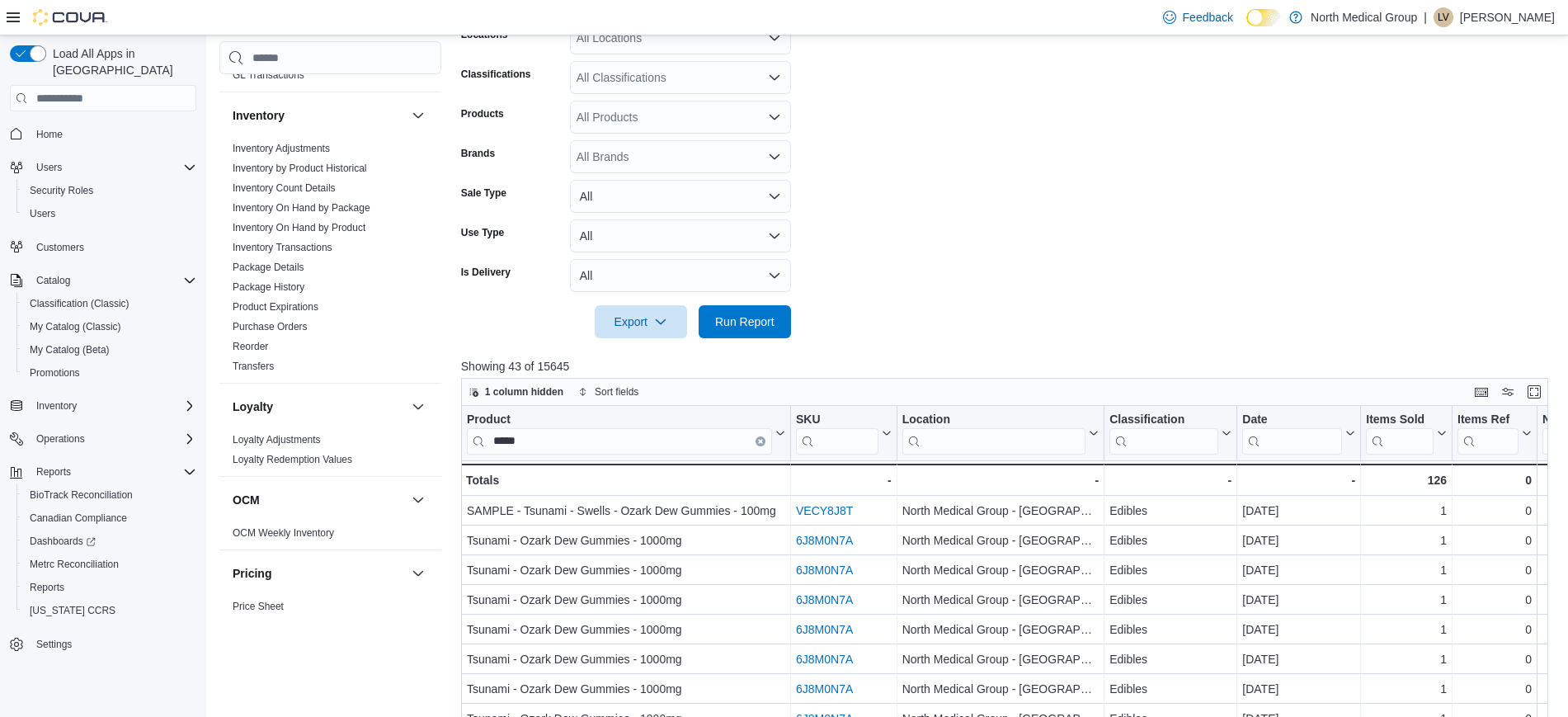
click at [1004, 295] on div at bounding box center [1010, 298] width 1098 height 13
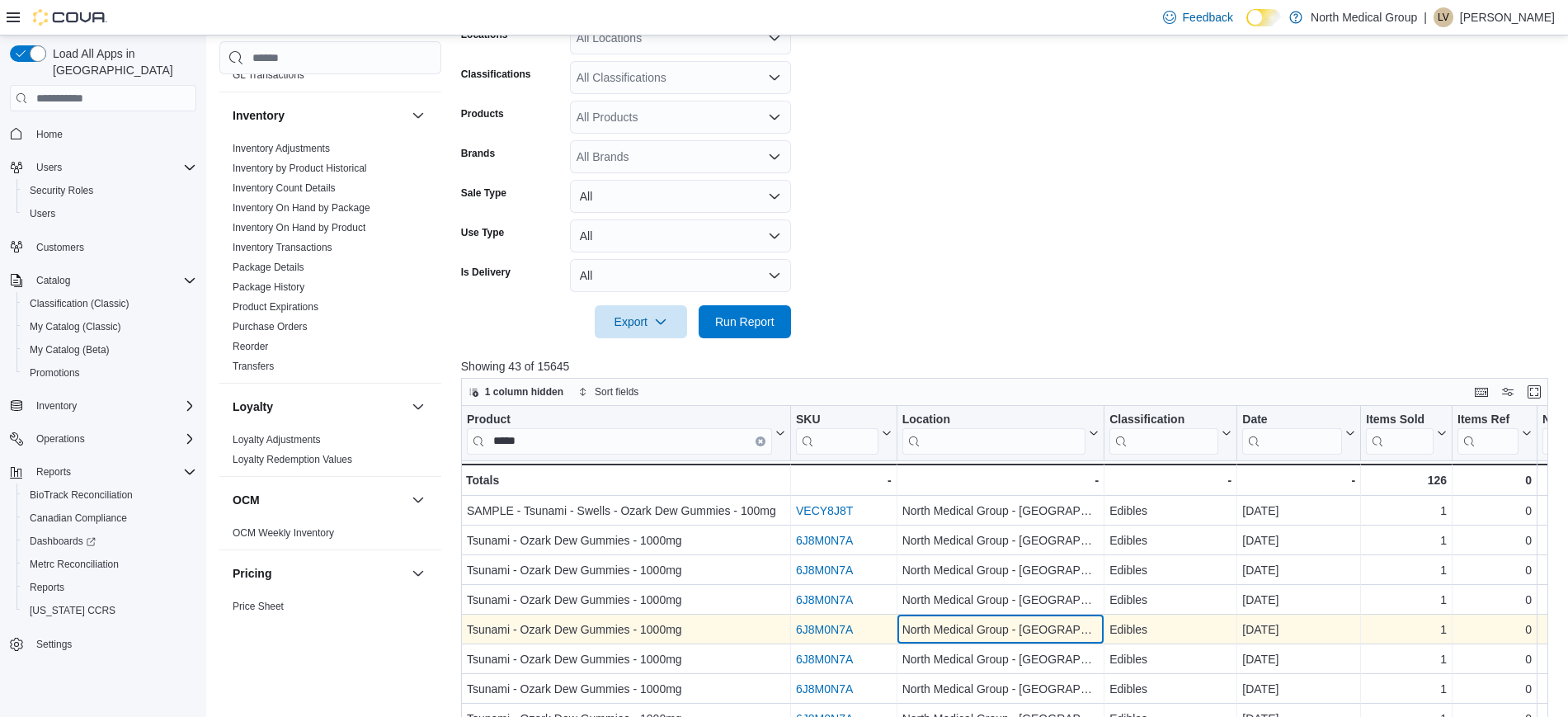
drag, startPoint x: 1073, startPoint y: 620, endPoint x: 1163, endPoint y: 626, distance: 90.2
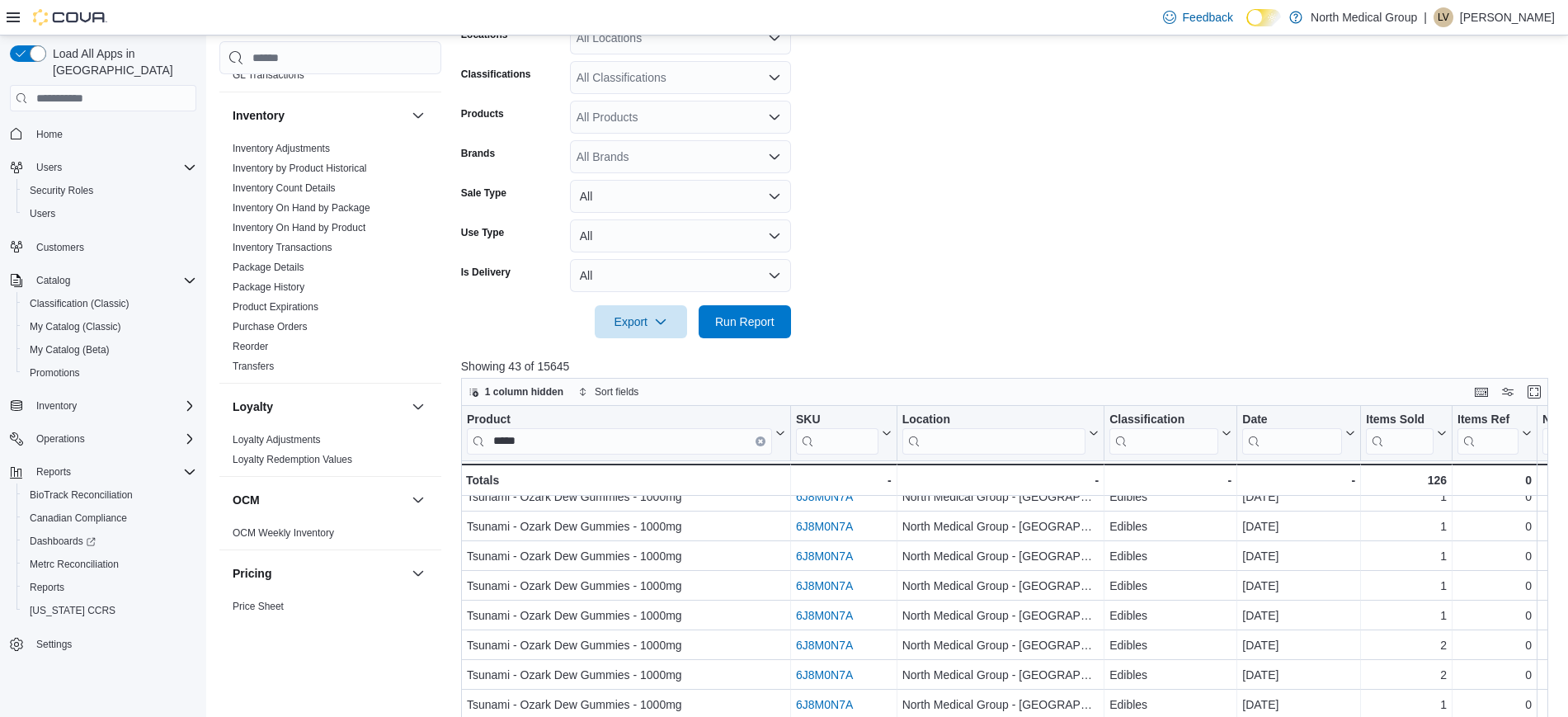
scroll to position [312, 0]
drag, startPoint x: 1316, startPoint y: 401, endPoint x: 1371, endPoint y: 416, distance: 57.0
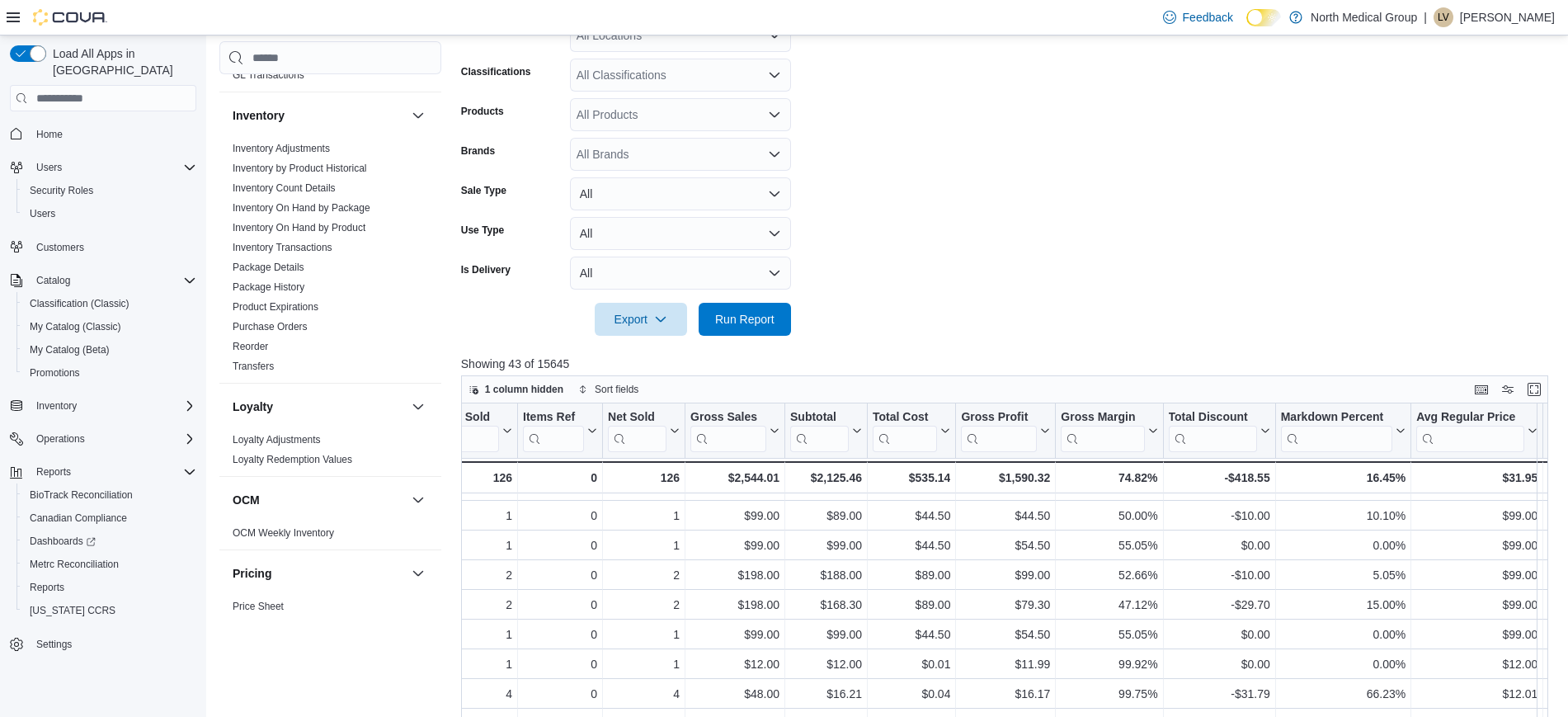
drag, startPoint x: 1198, startPoint y: 404, endPoint x: 1228, endPoint y: 416, distance: 32.3
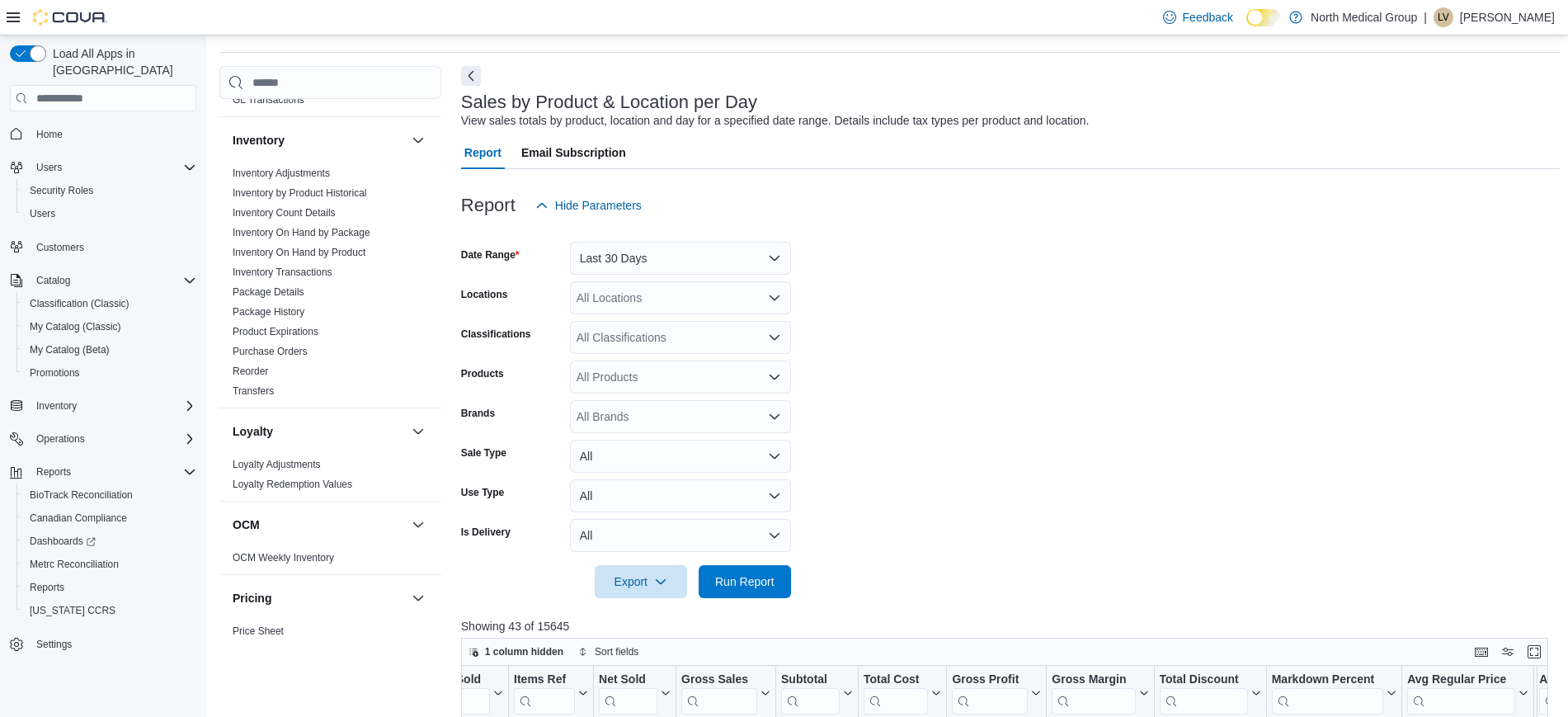
scroll to position [0, 0]
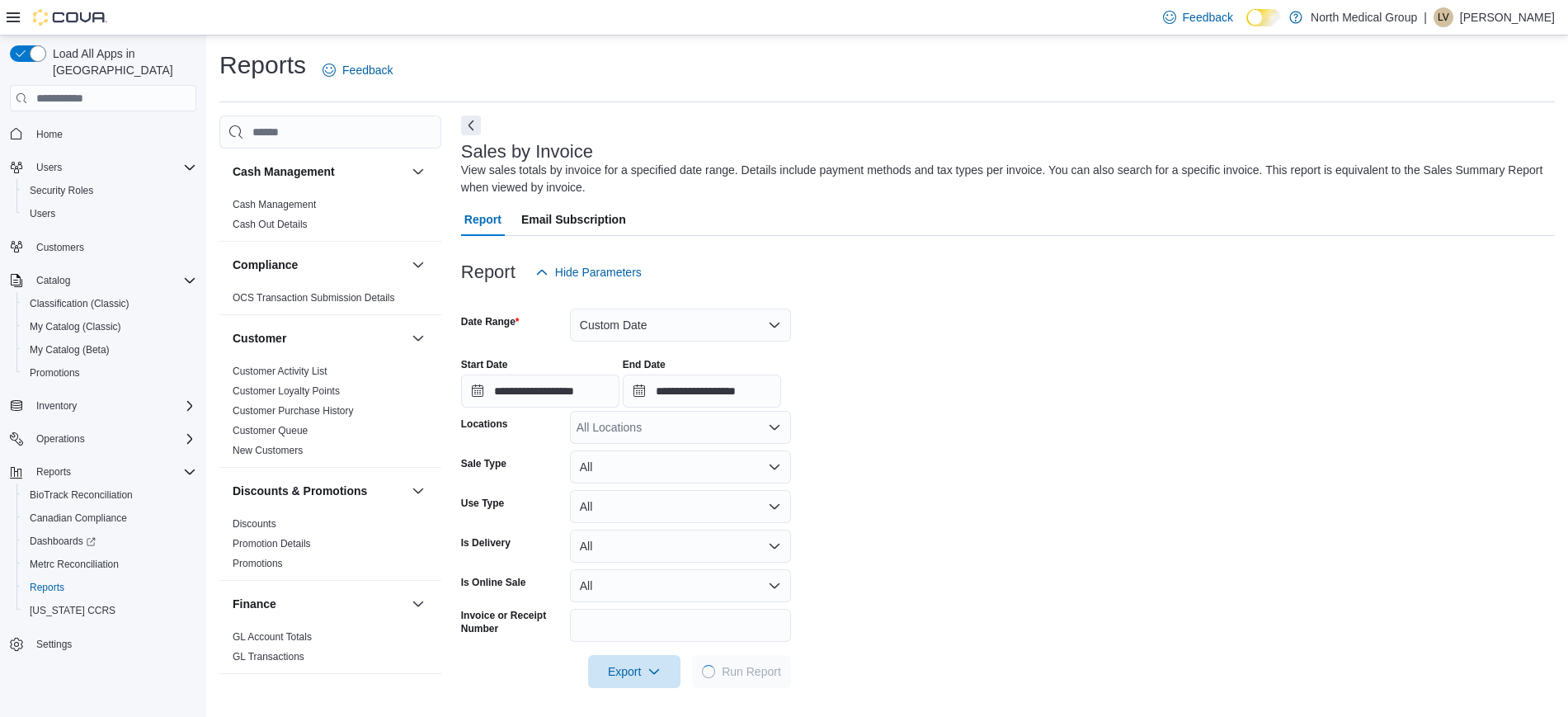
scroll to position [4, 0]
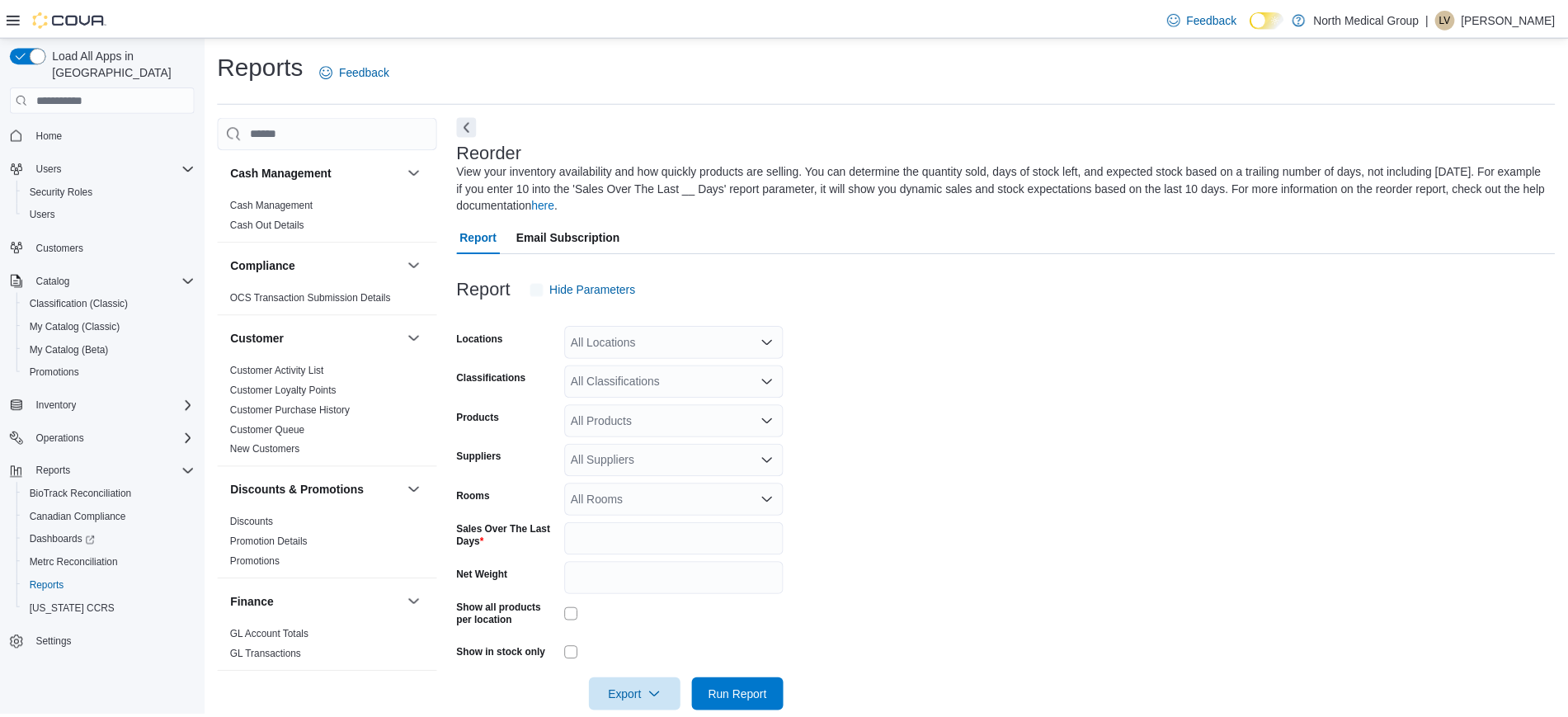
scroll to position [30, 0]
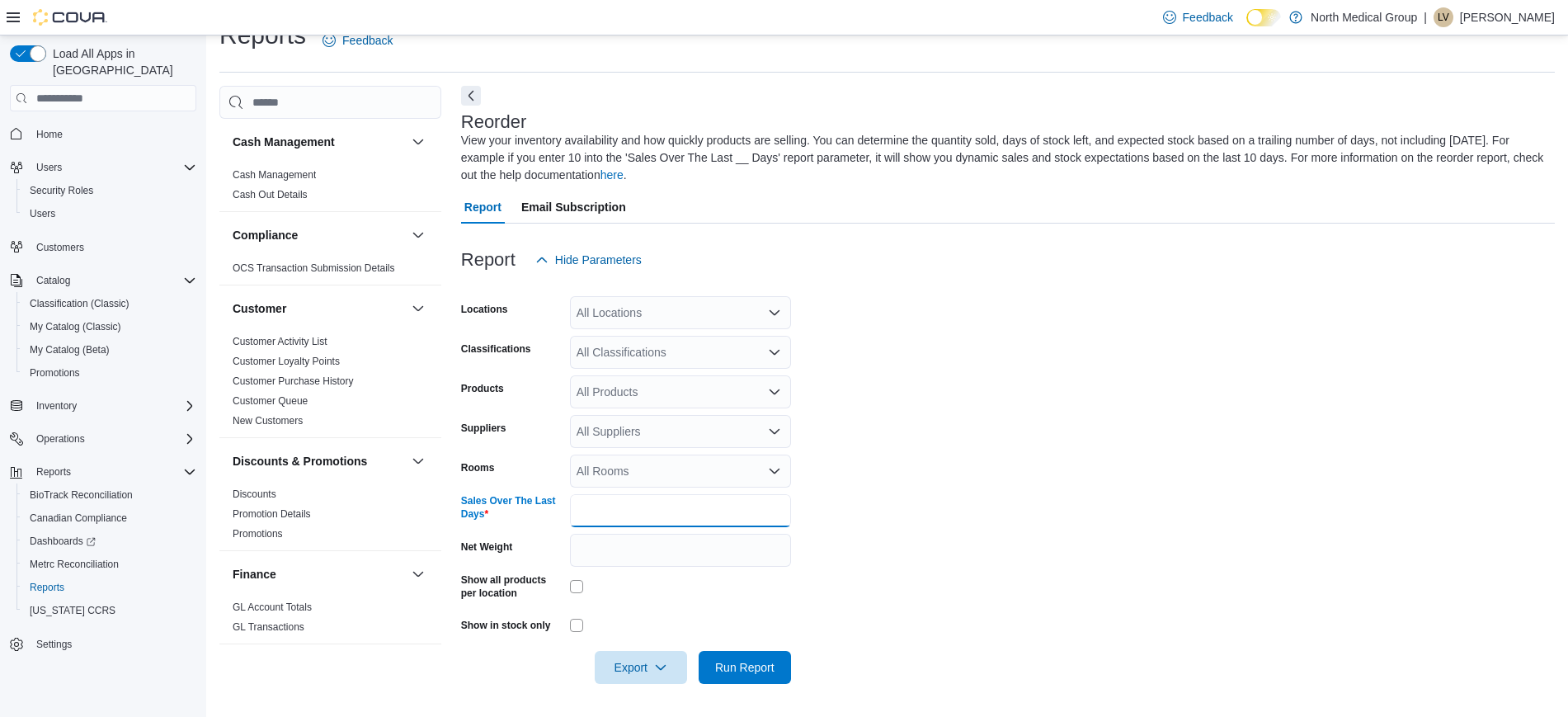
drag, startPoint x: 615, startPoint y: 511, endPoint x: 559, endPoint y: 508, distance: 56.1
click at [559, 508] on div "Sales Over The Last Days *" at bounding box center [626, 510] width 330 height 33
click at [736, 660] on span "Run Report" at bounding box center [745, 666] width 60 height 17
